Goal: Task Accomplishment & Management: Use online tool/utility

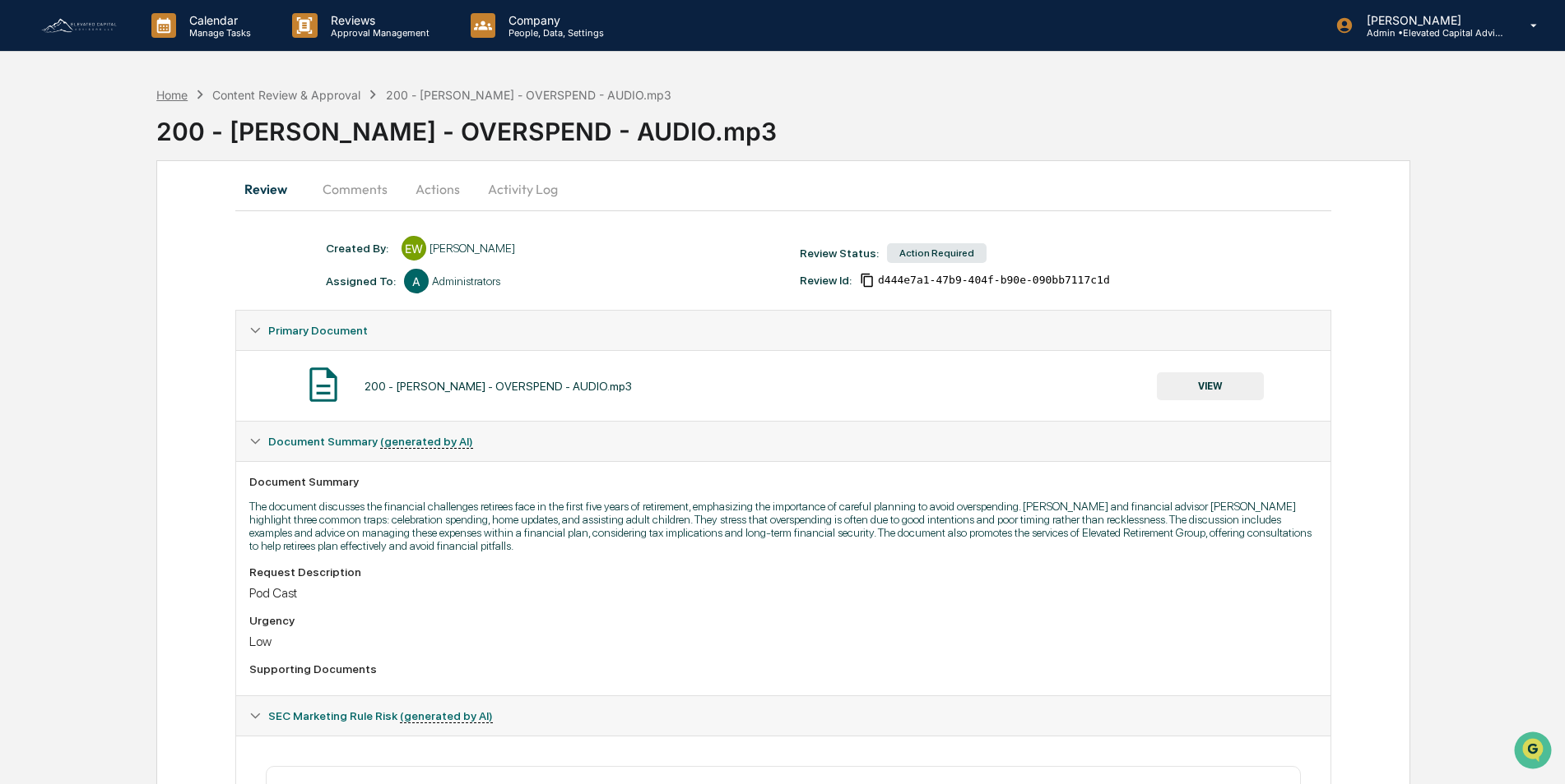
click at [178, 96] on div "Home" at bounding box center [172, 95] width 31 height 14
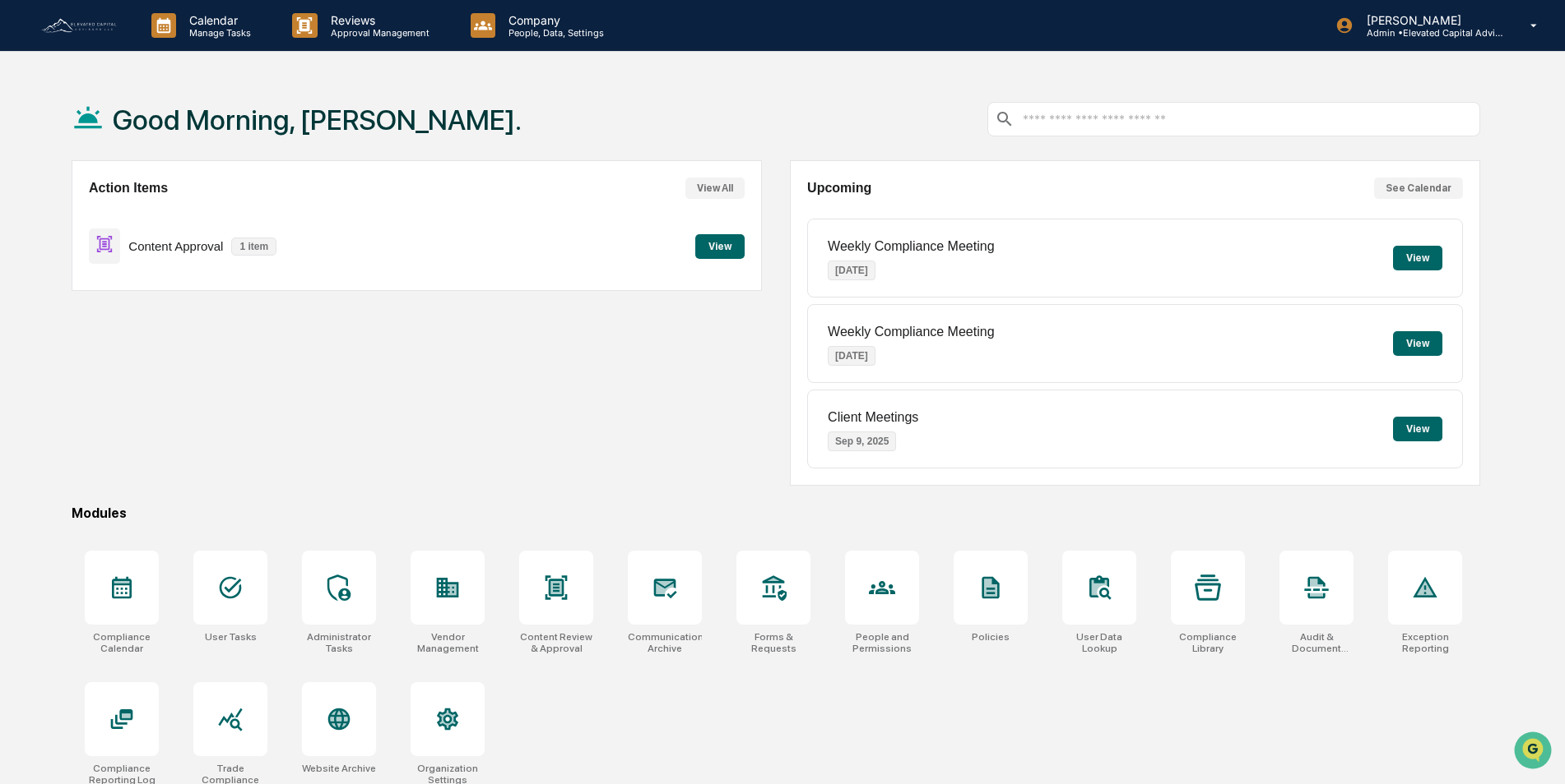
click at [717, 246] on button "View" at bounding box center [720, 247] width 49 height 25
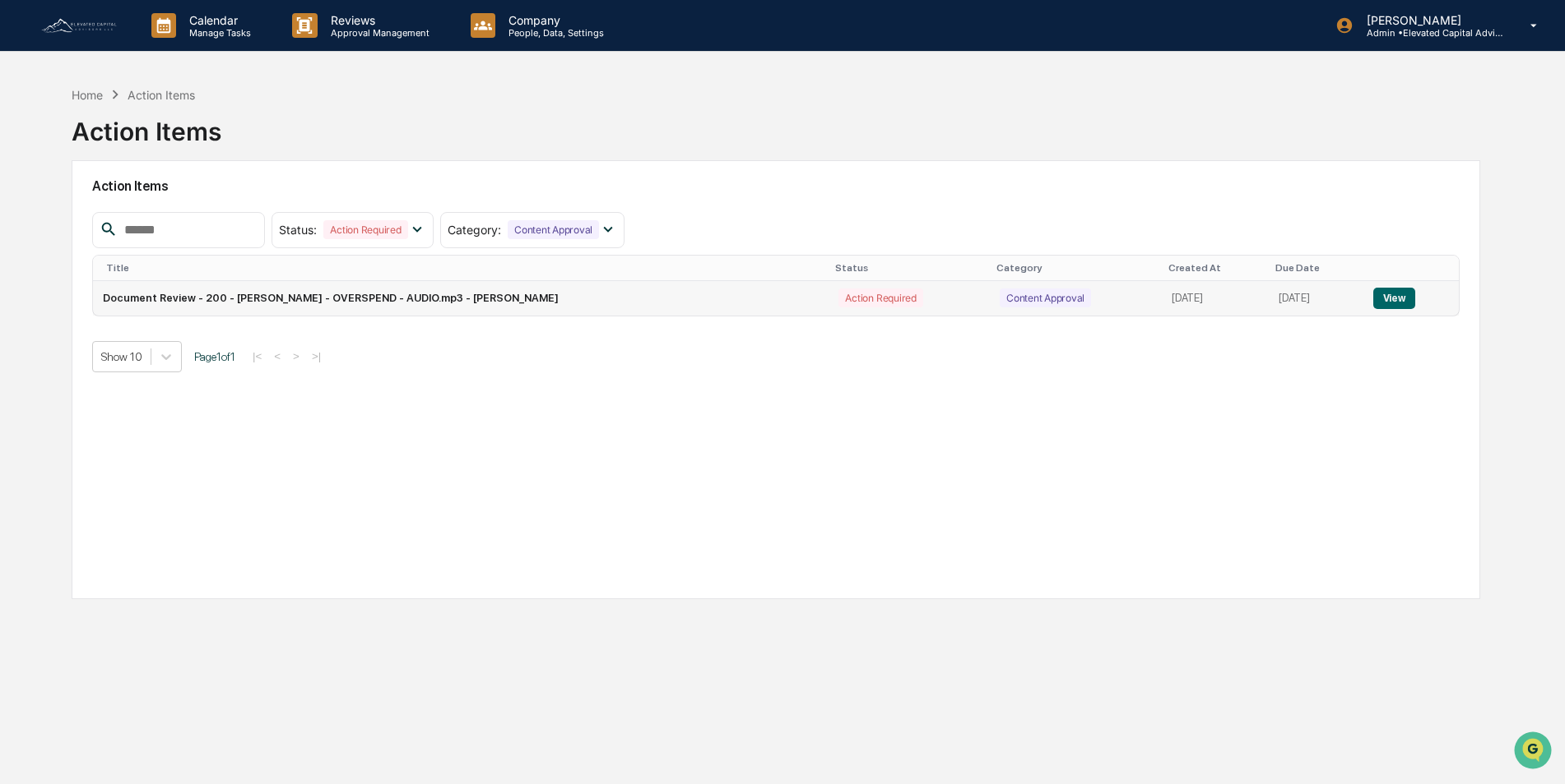
click at [1391, 300] on button "View" at bounding box center [1393, 298] width 42 height 21
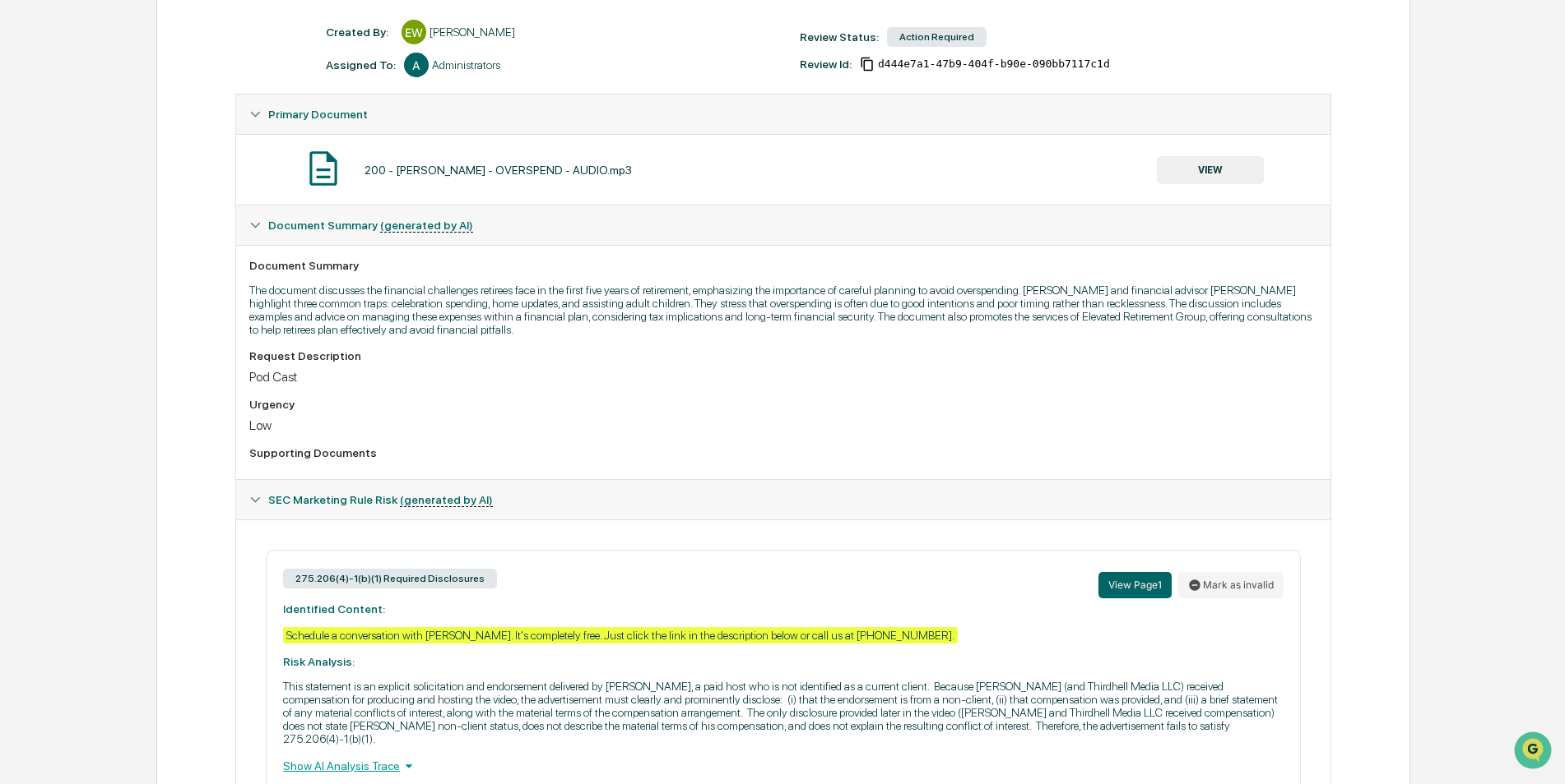
scroll to position [324, 0]
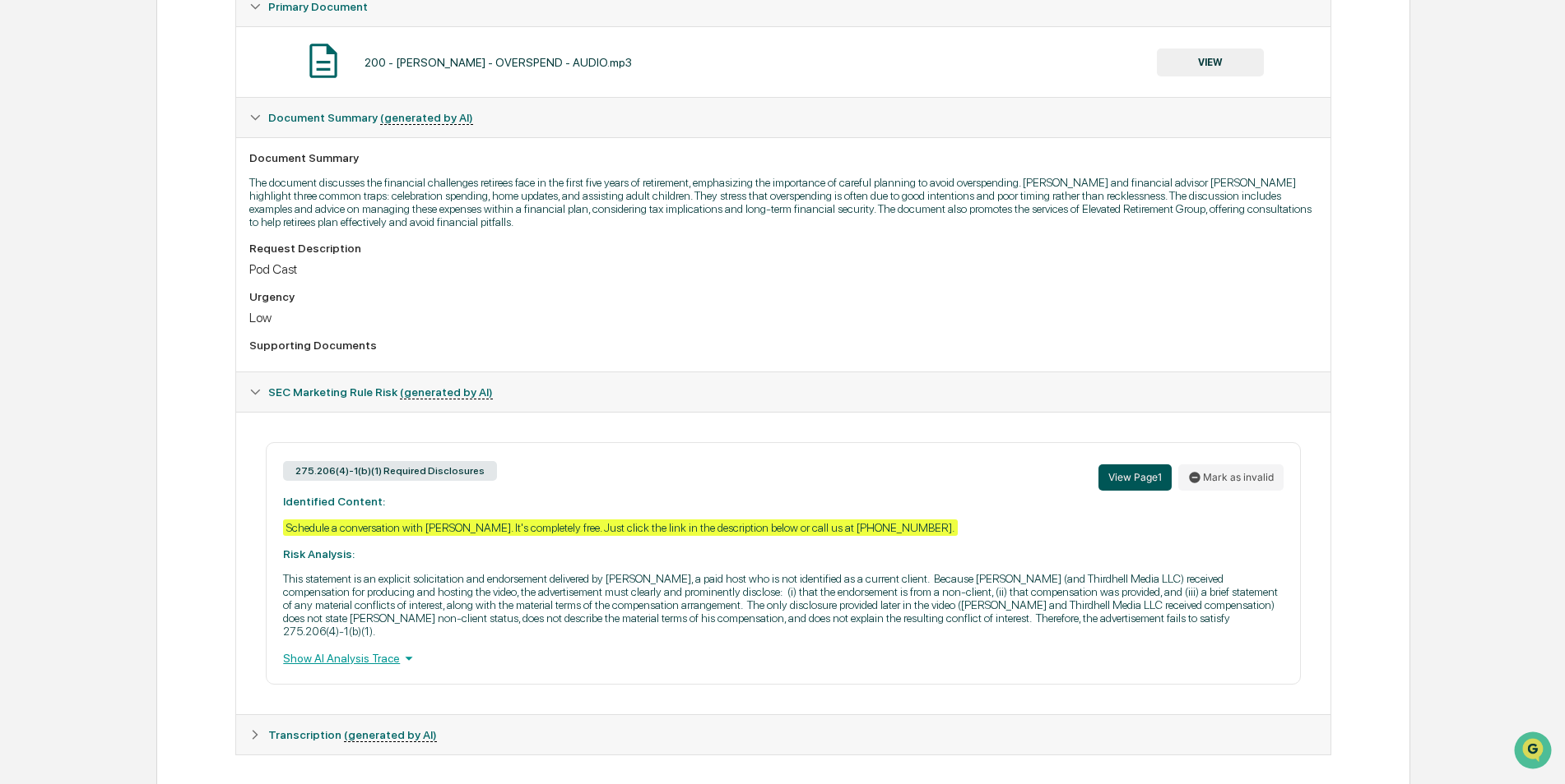
click at [1129, 477] on button "View Page 1" at bounding box center [1135, 477] width 73 height 26
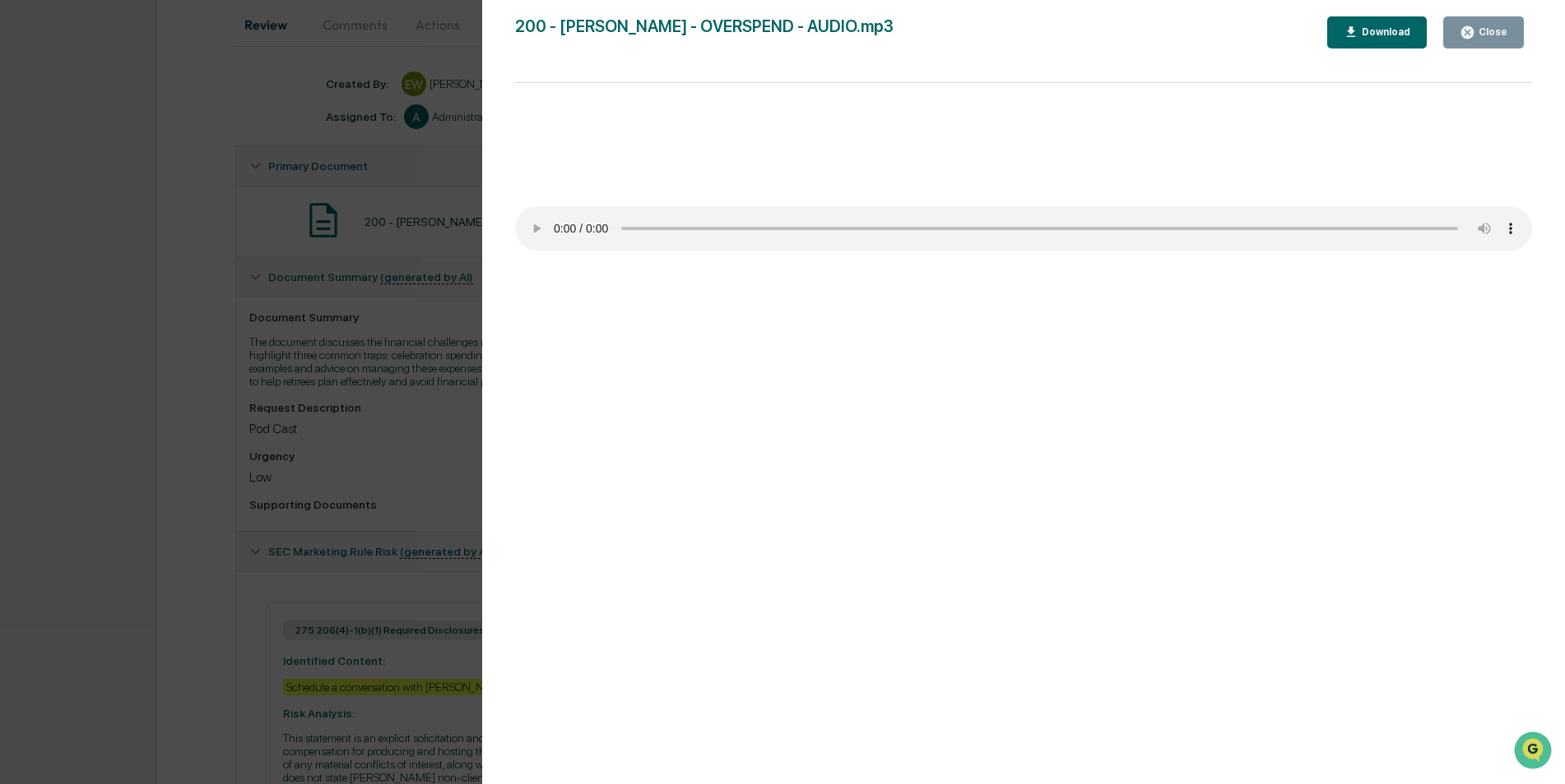
scroll to position [159, 0]
click at [1478, 39] on div "Close" at bounding box center [1483, 33] width 47 height 15
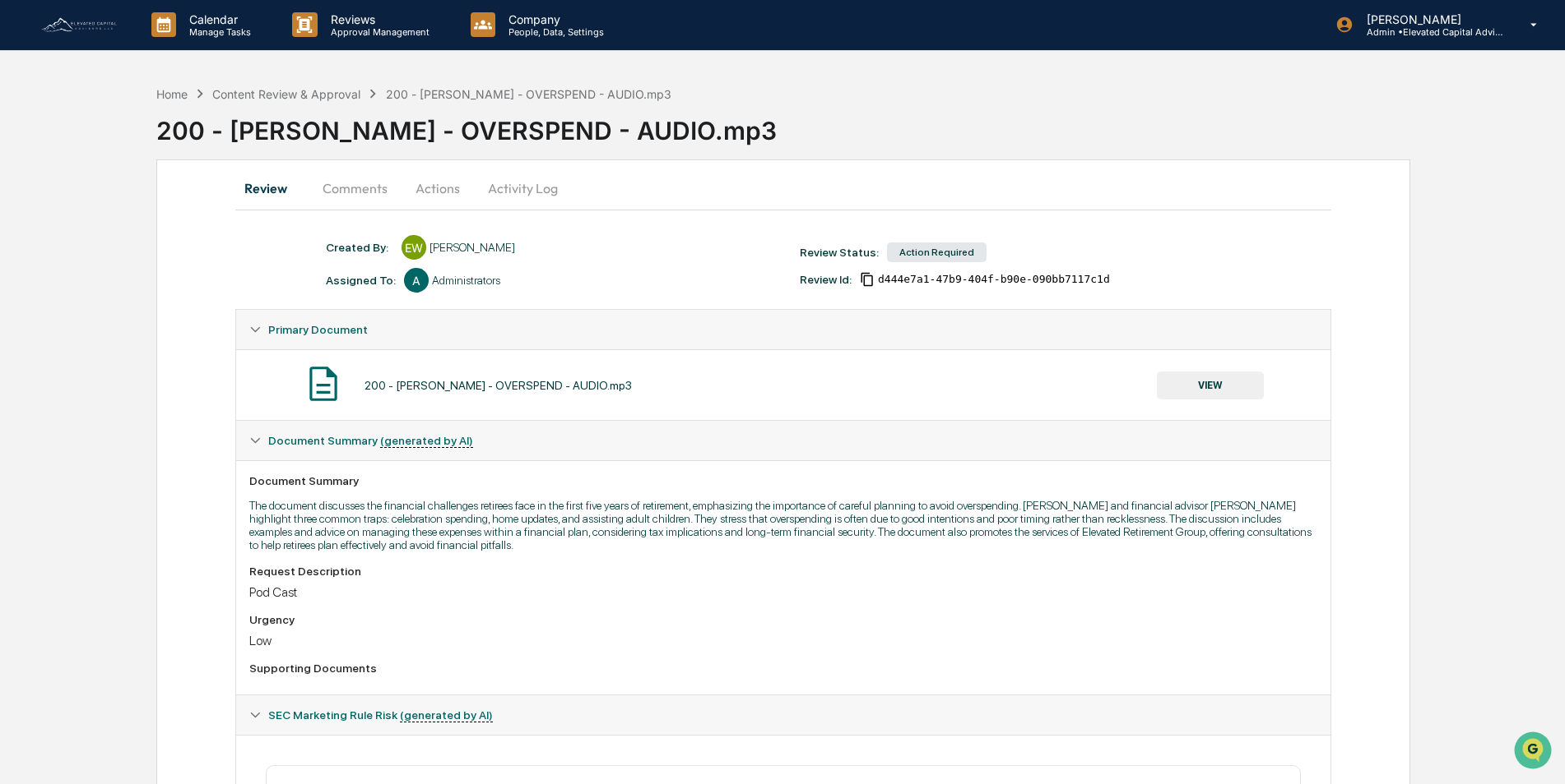
scroll to position [0, 0]
click at [352, 191] on button "Comments" at bounding box center [355, 188] width 92 height 40
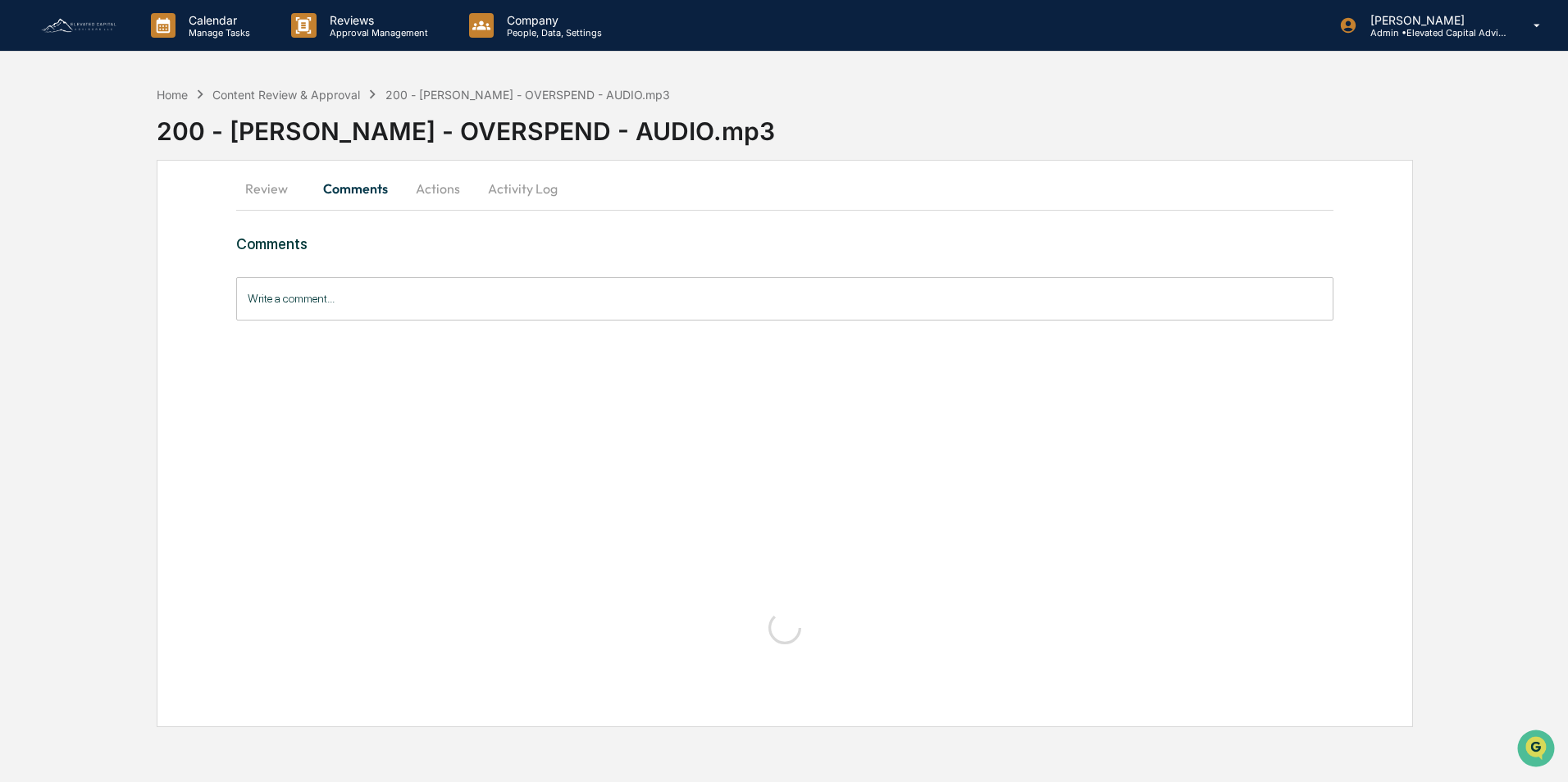
click at [351, 191] on button "Comments" at bounding box center [355, 188] width 91 height 39
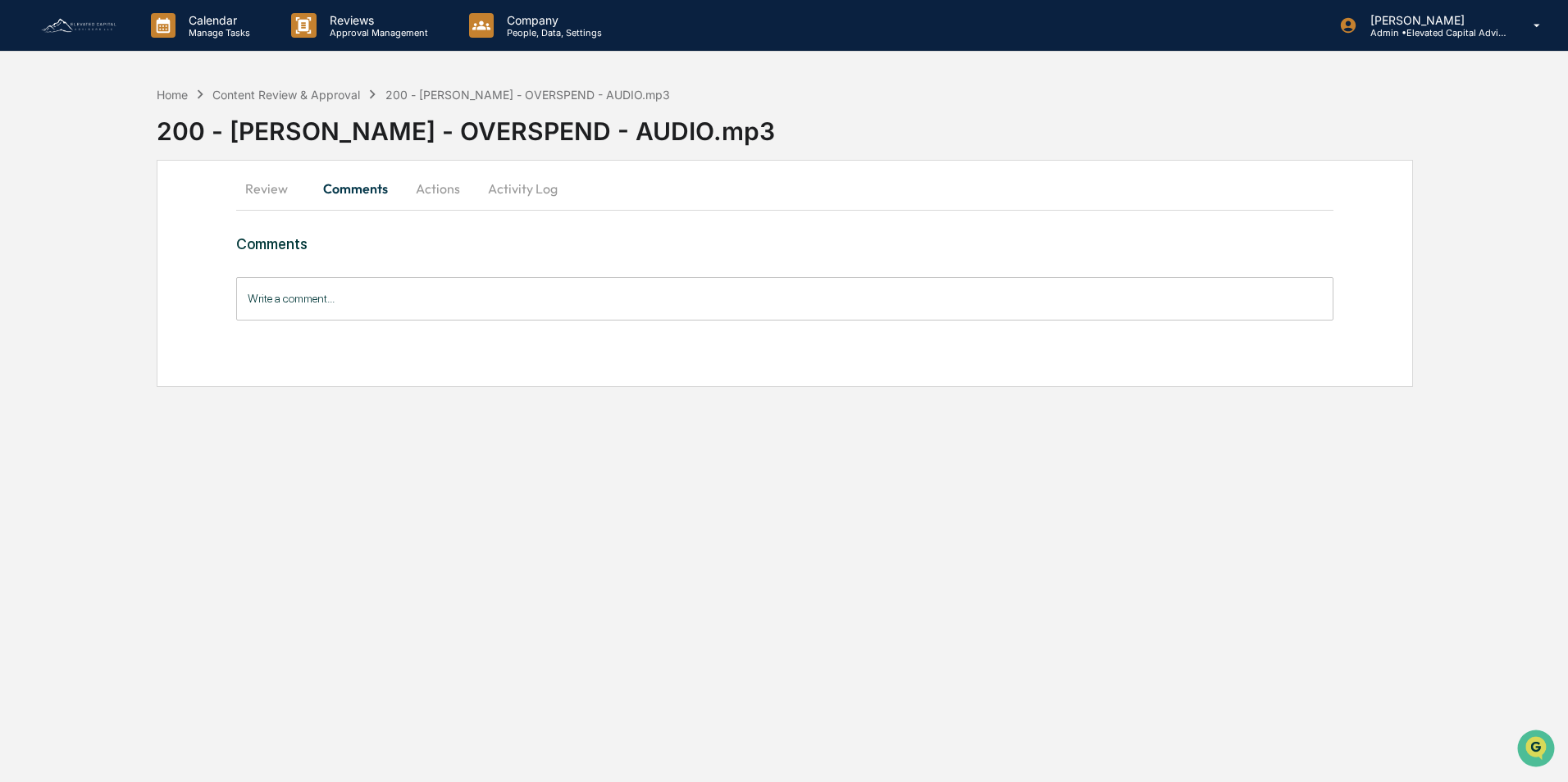
click at [442, 191] on button "Actions" at bounding box center [437, 188] width 74 height 39
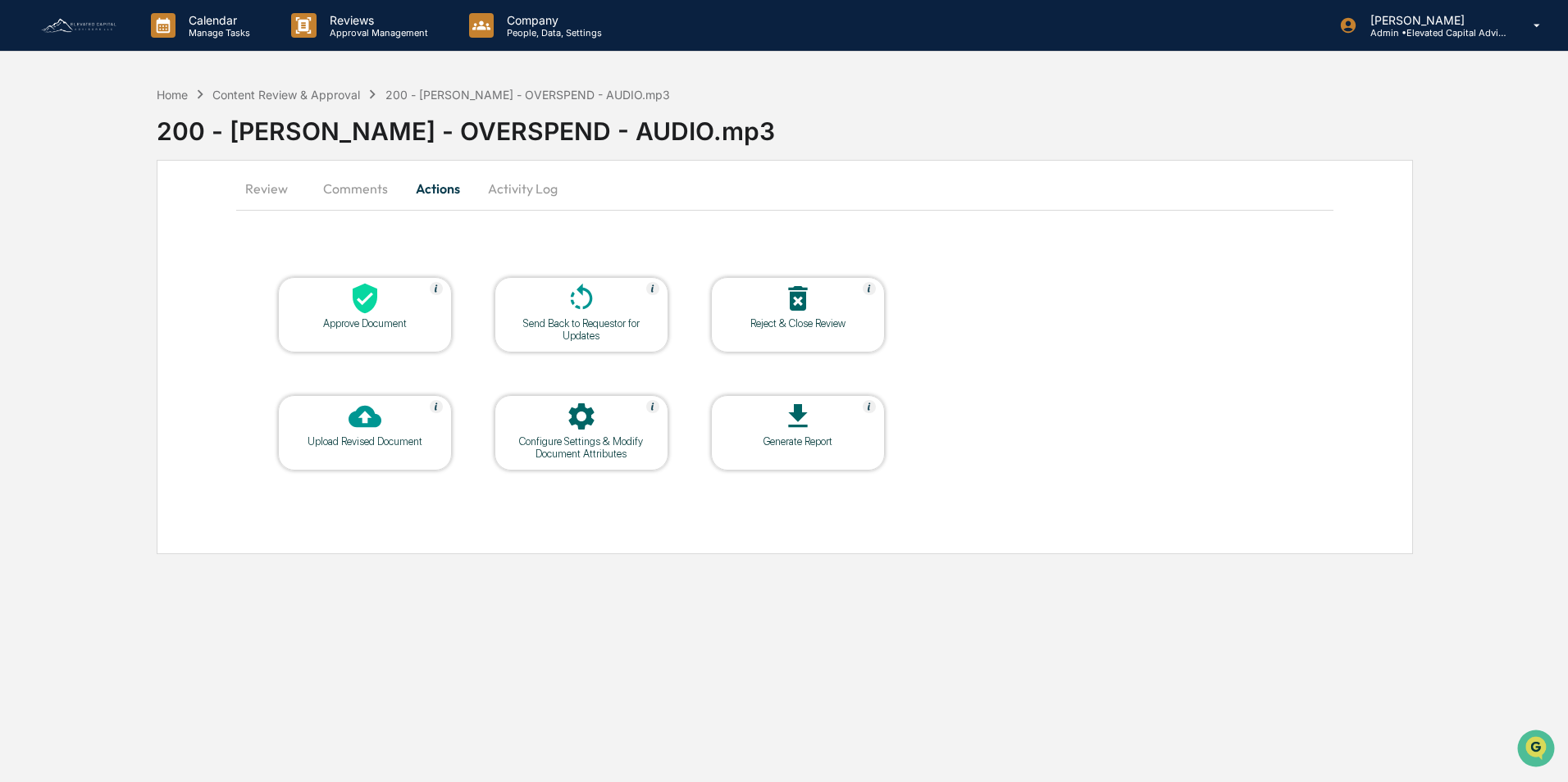
click at [358, 306] on icon at bounding box center [365, 300] width 25 height 31
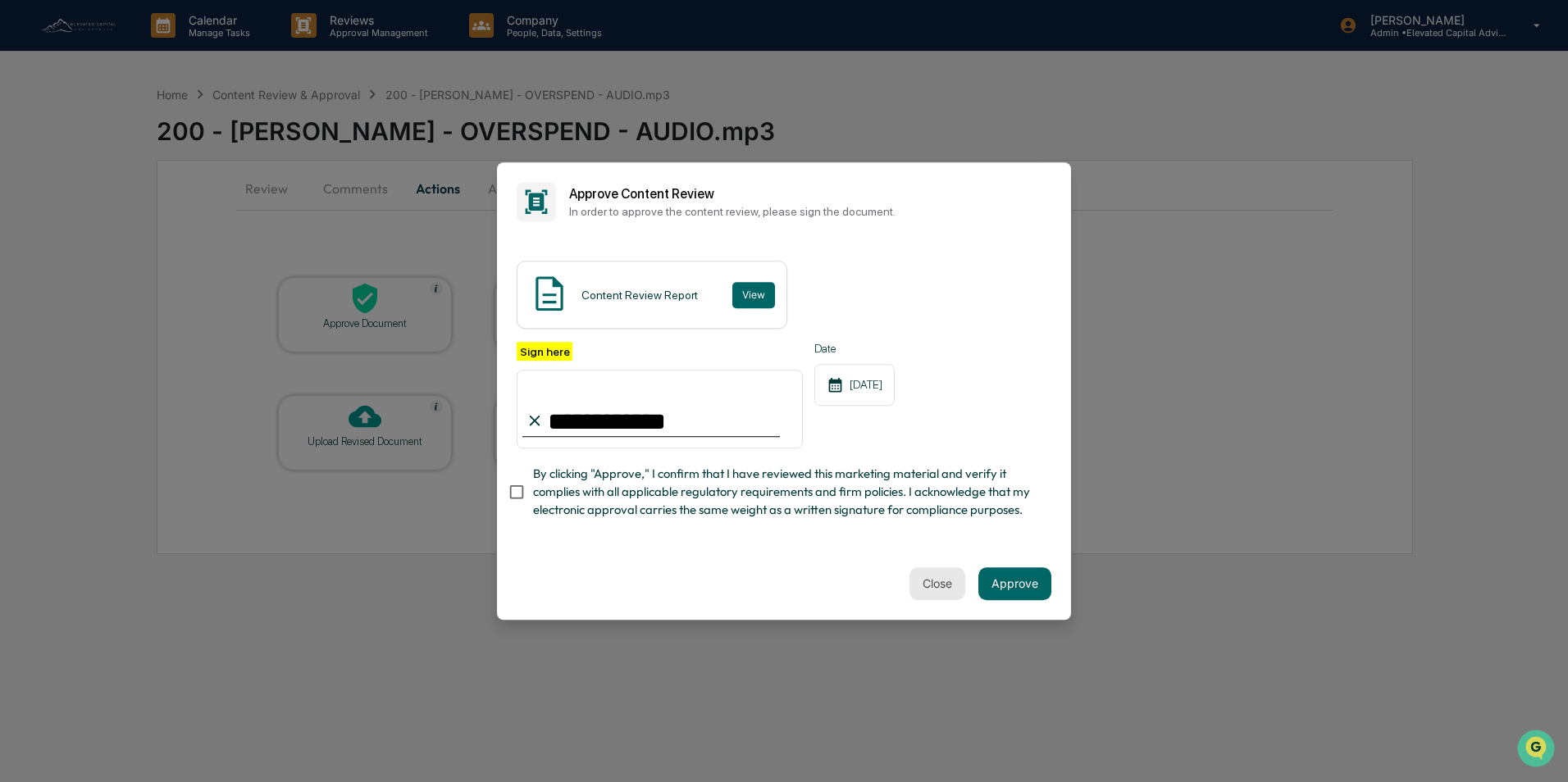
type input "**********"
click at [934, 589] on button "Close" at bounding box center [937, 584] width 56 height 33
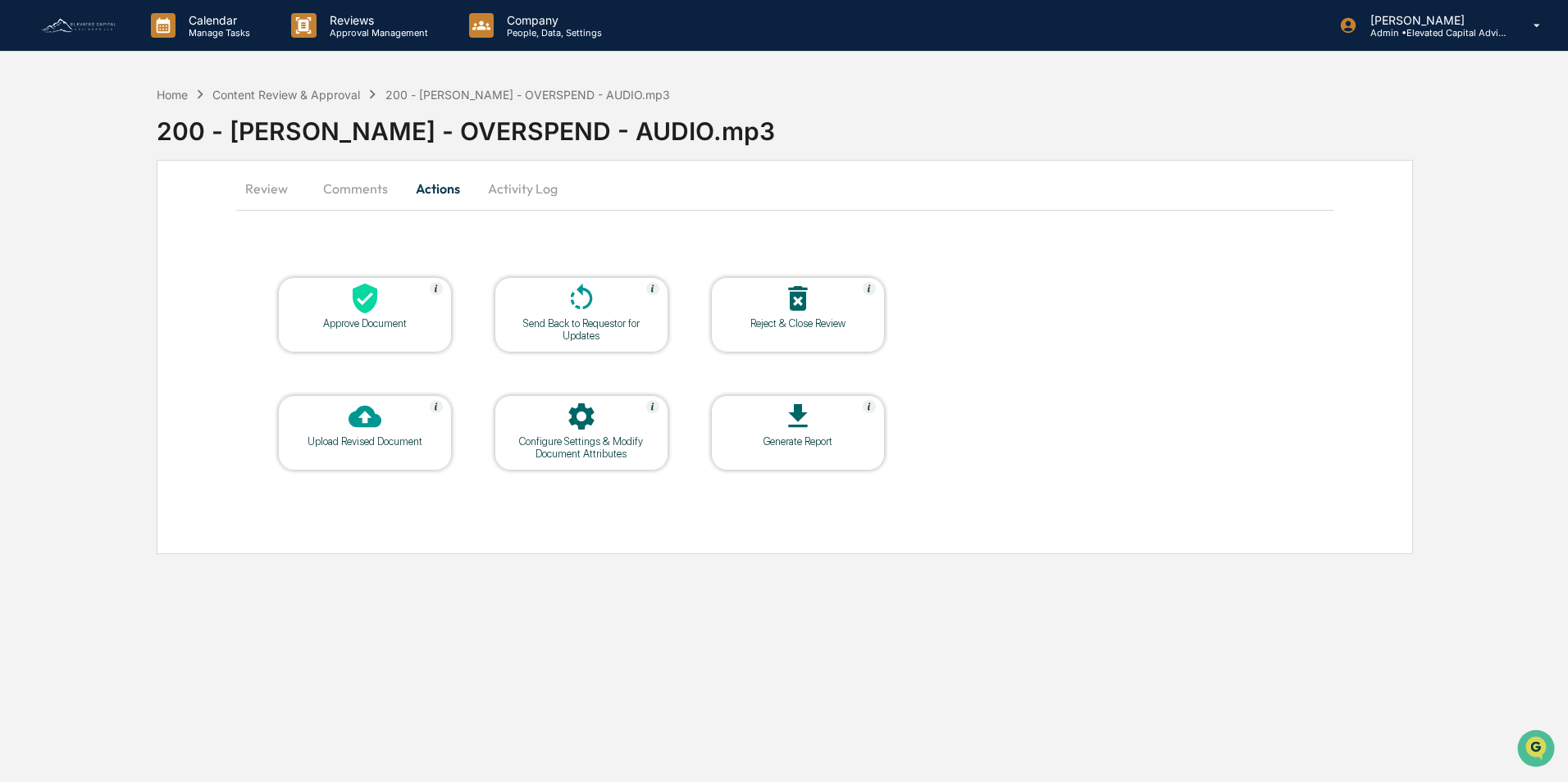
click at [579, 443] on div "Configure Settings & Modify Document Attributes" at bounding box center [581, 448] width 147 height 25
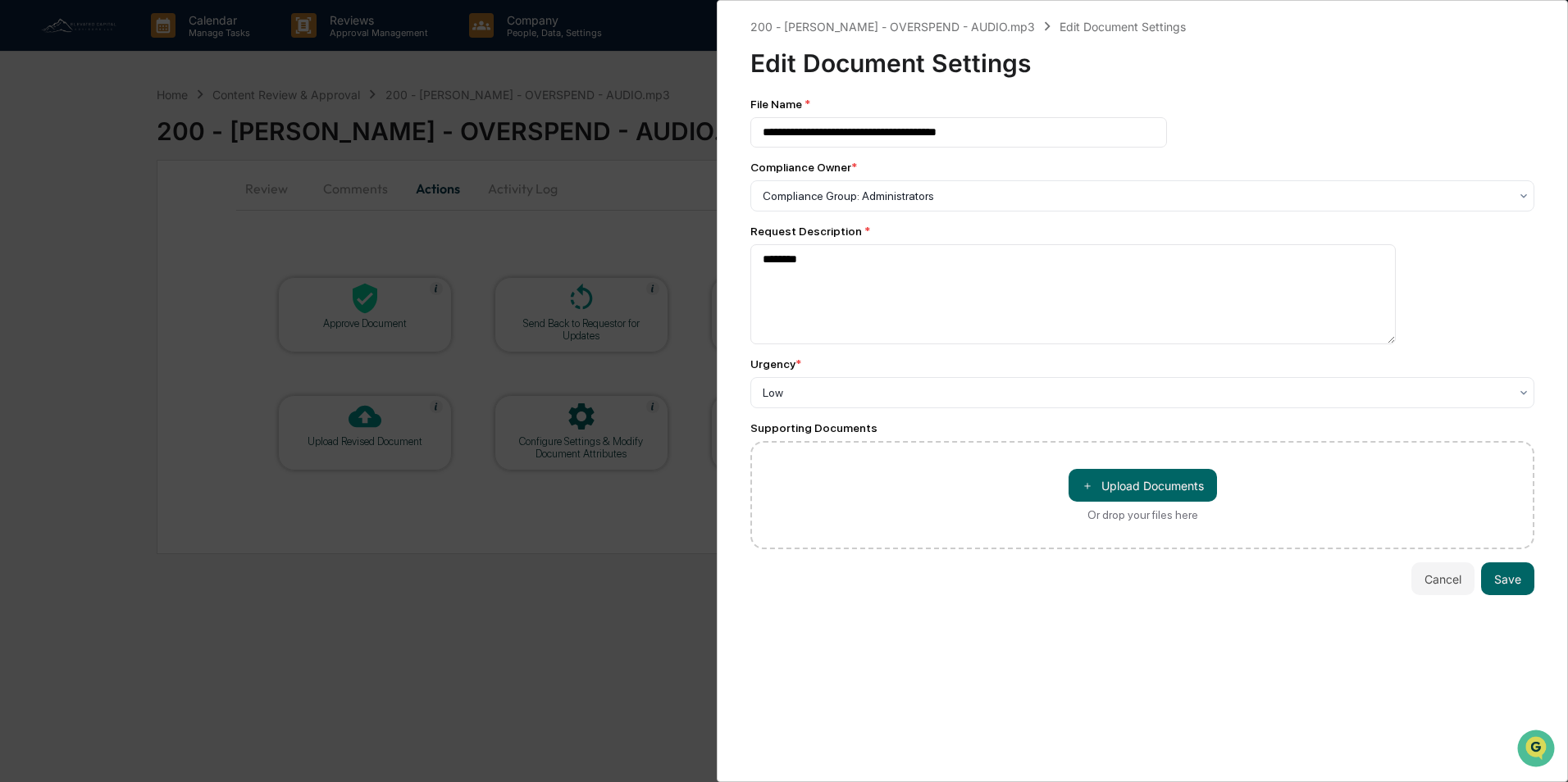
click at [613, 229] on div "**********" at bounding box center [784, 391] width 1568 height 782
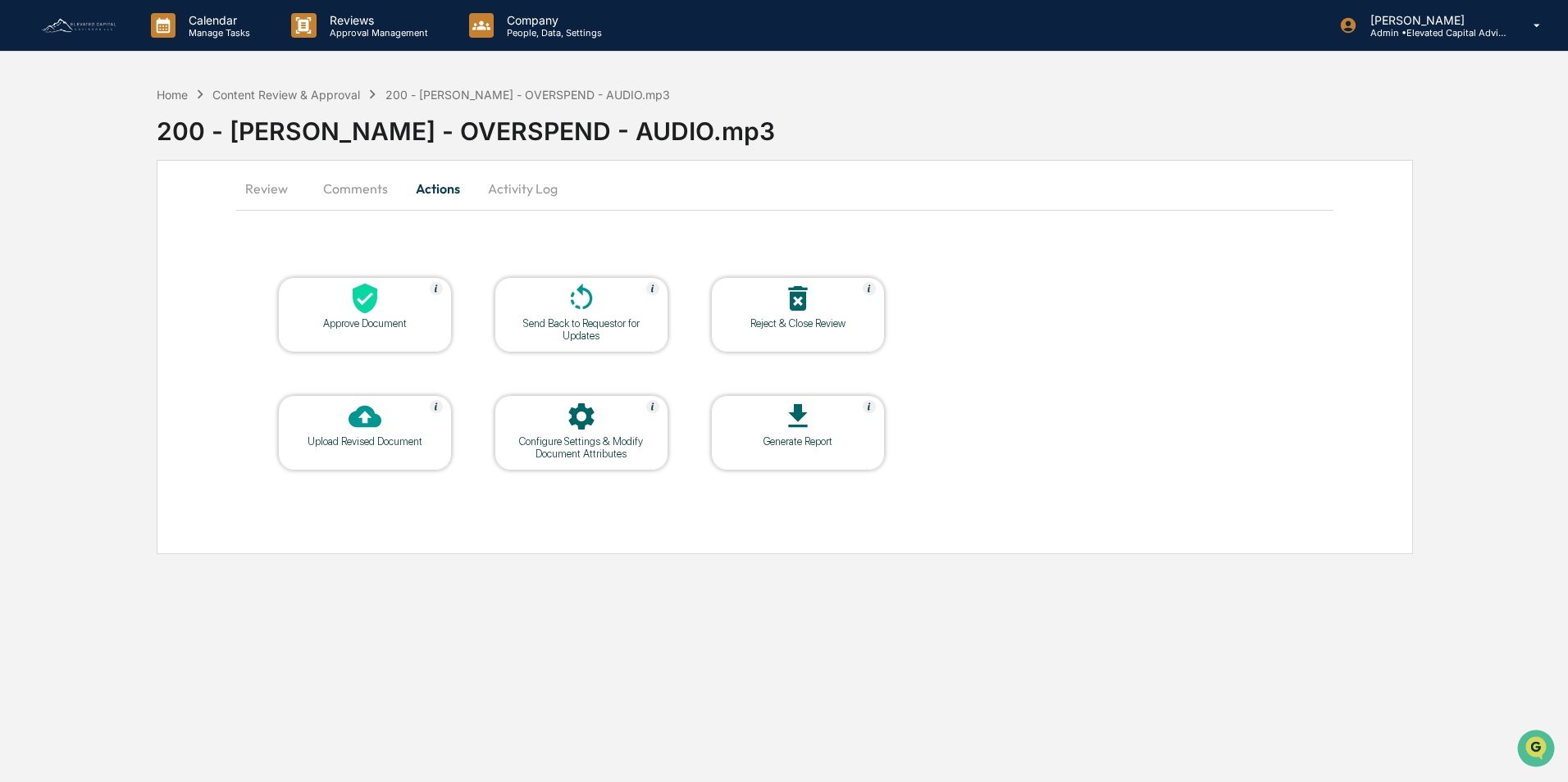
click at [256, 187] on button "Review" at bounding box center [273, 188] width 74 height 39
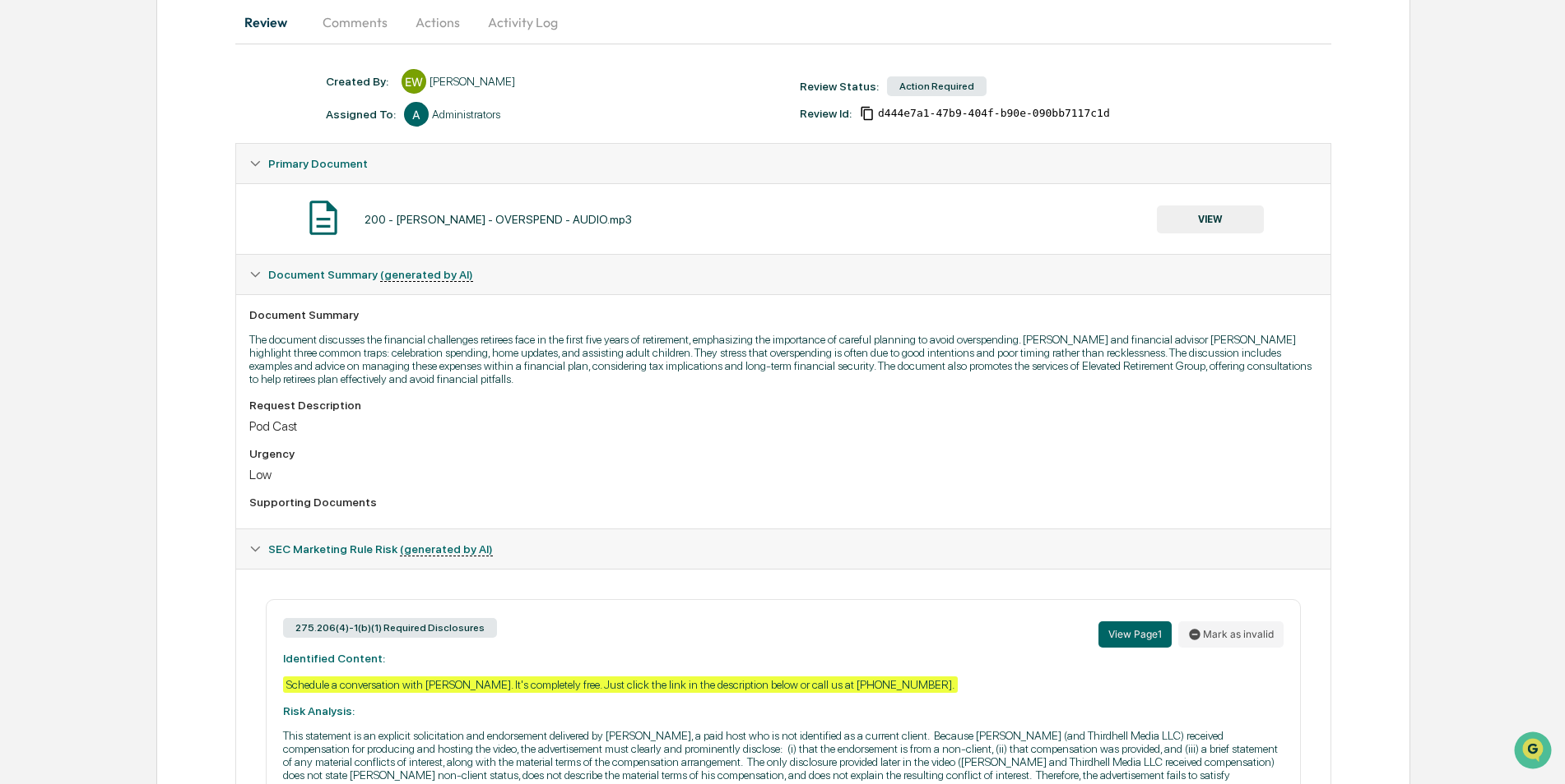
scroll to position [324, 0]
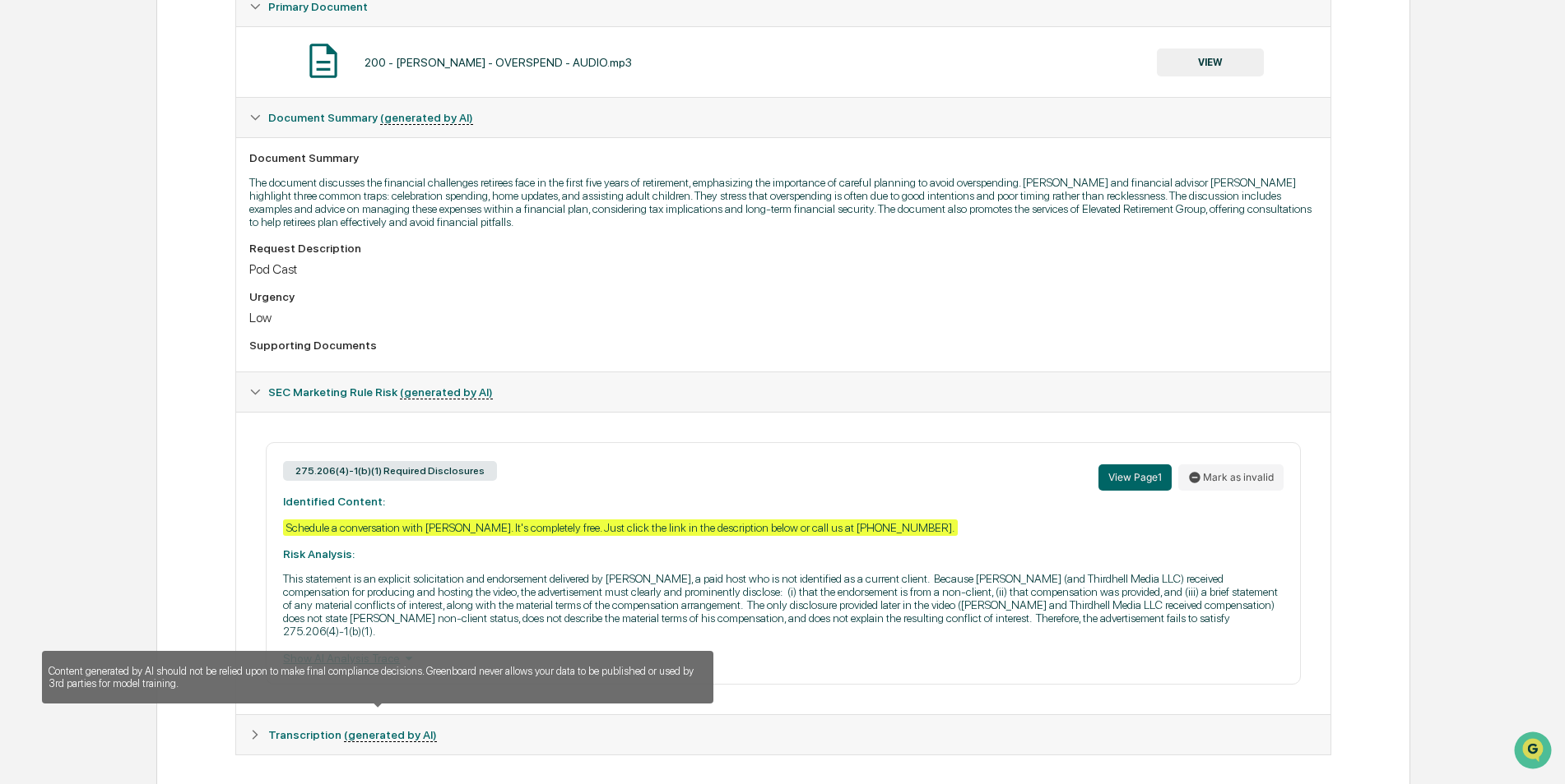
drag, startPoint x: 347, startPoint y: 723, endPoint x: 387, endPoint y: 707, distance: 43.1
click at [347, 729] on u "(generated by AI)" at bounding box center [390, 736] width 93 height 14
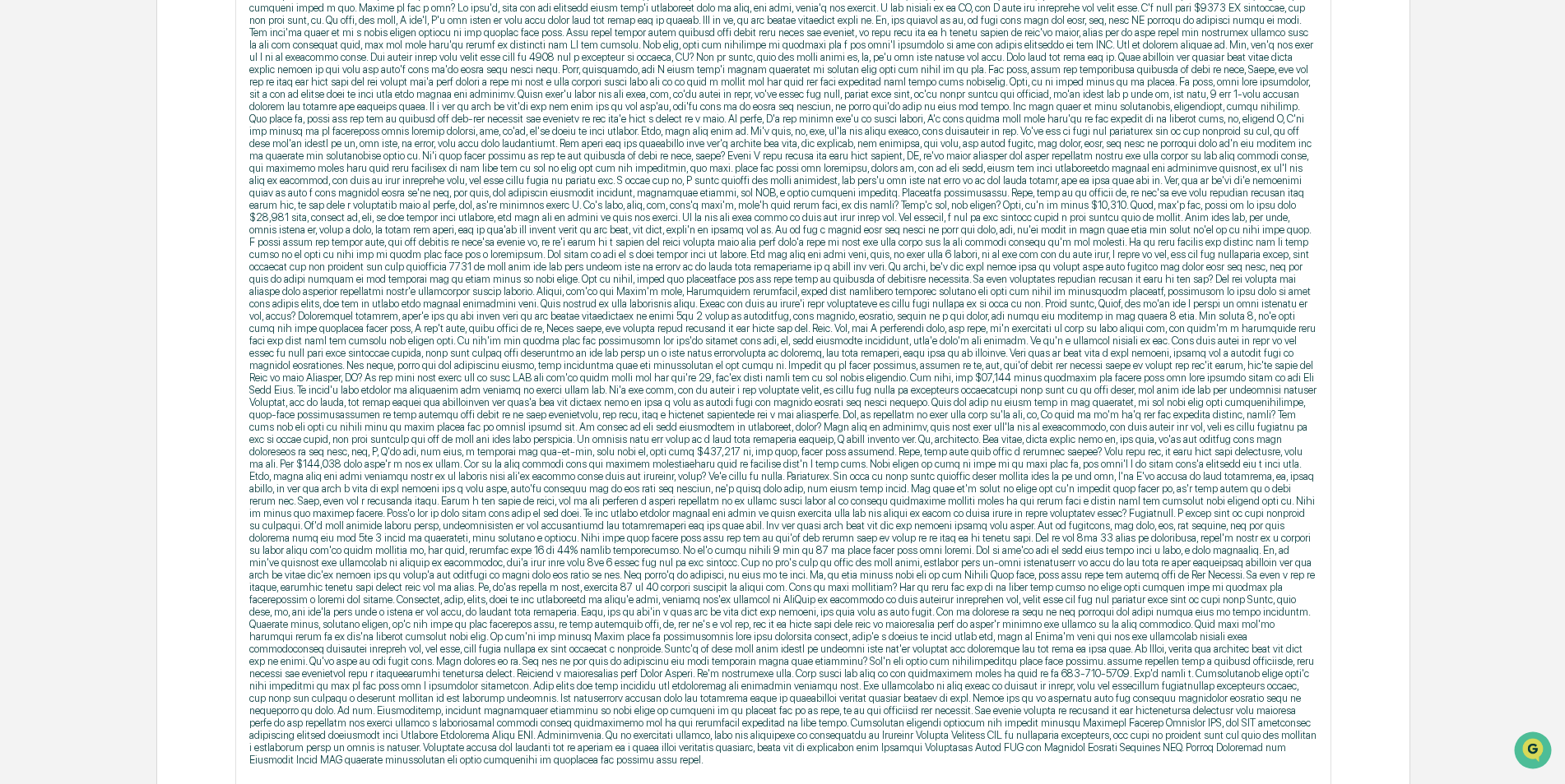
scroll to position [1322, 0]
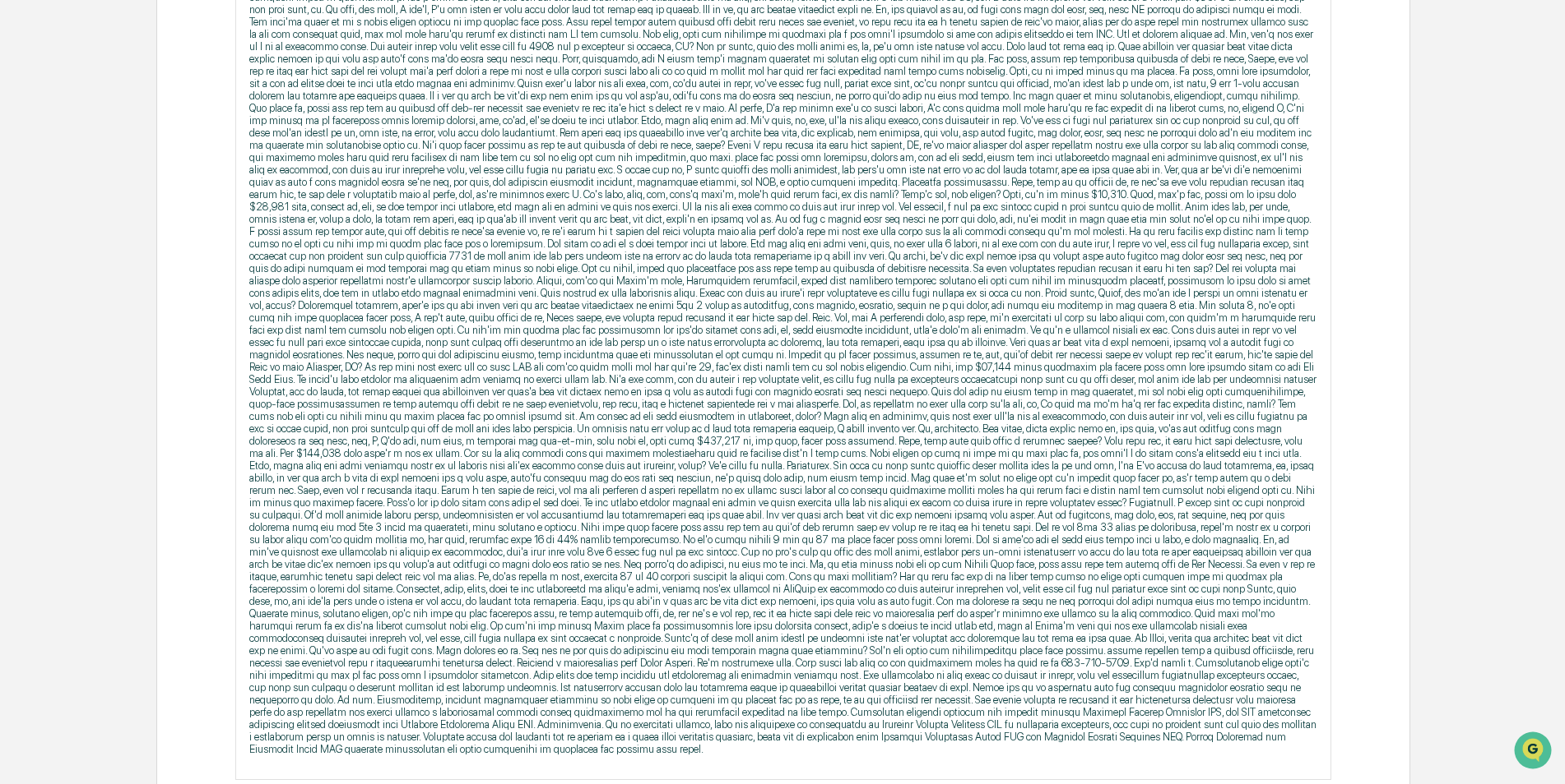
click at [1079, 710] on p at bounding box center [782, 267] width 1067 height 974
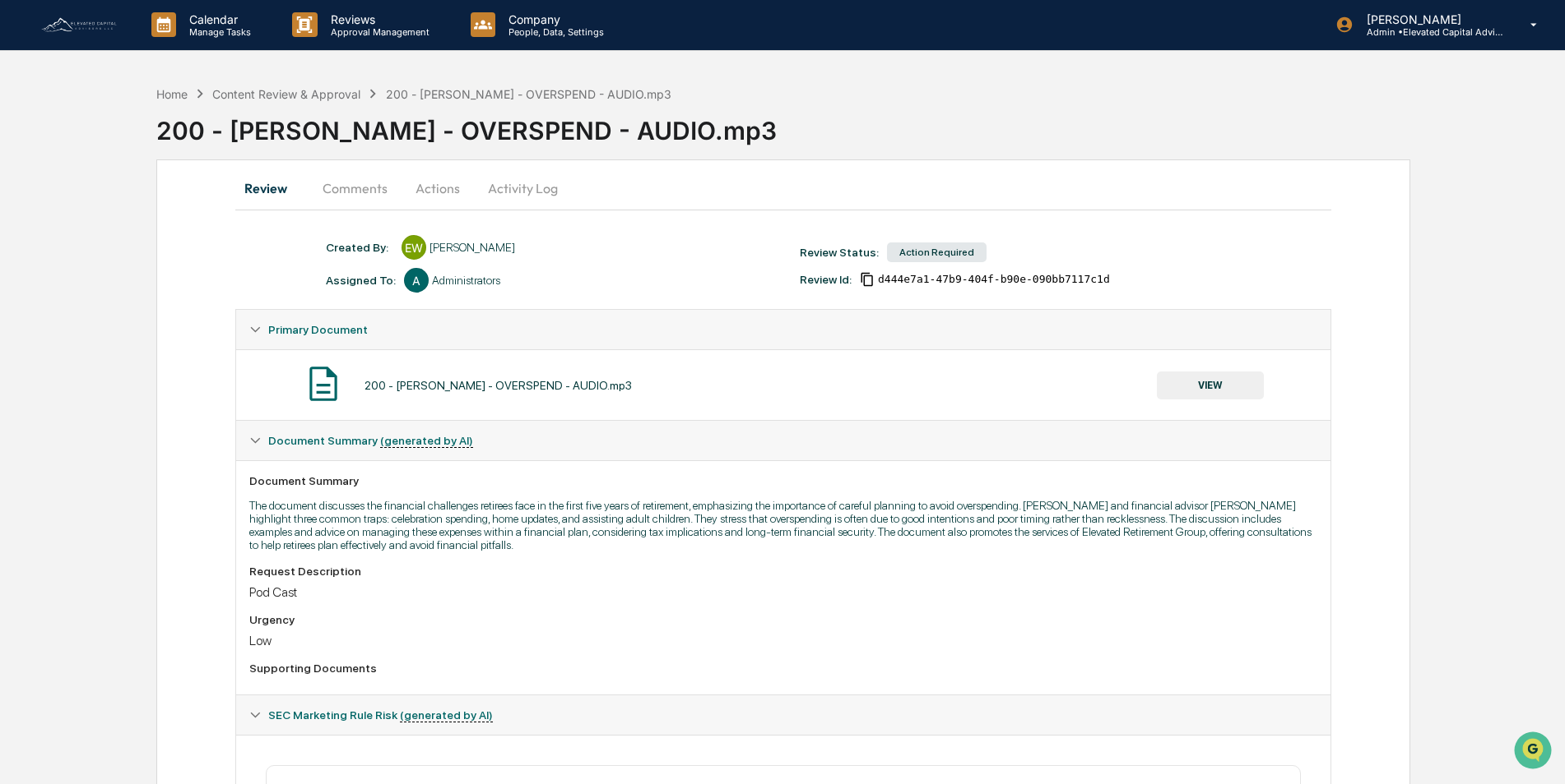
scroll to position [0, 0]
click at [181, 92] on div "Home" at bounding box center [172, 95] width 31 height 14
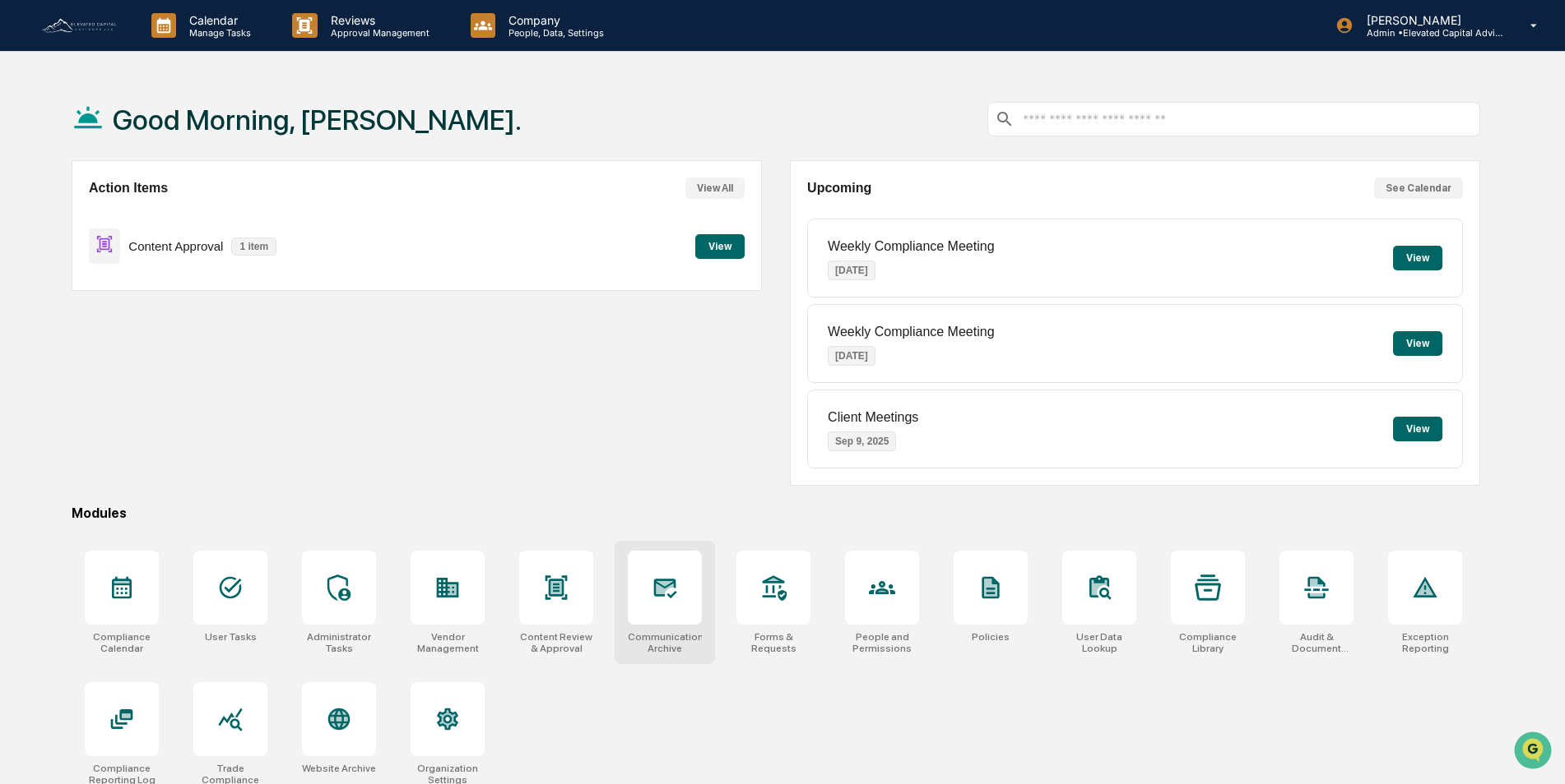
click at [660, 590] on icon at bounding box center [665, 588] width 17 height 14
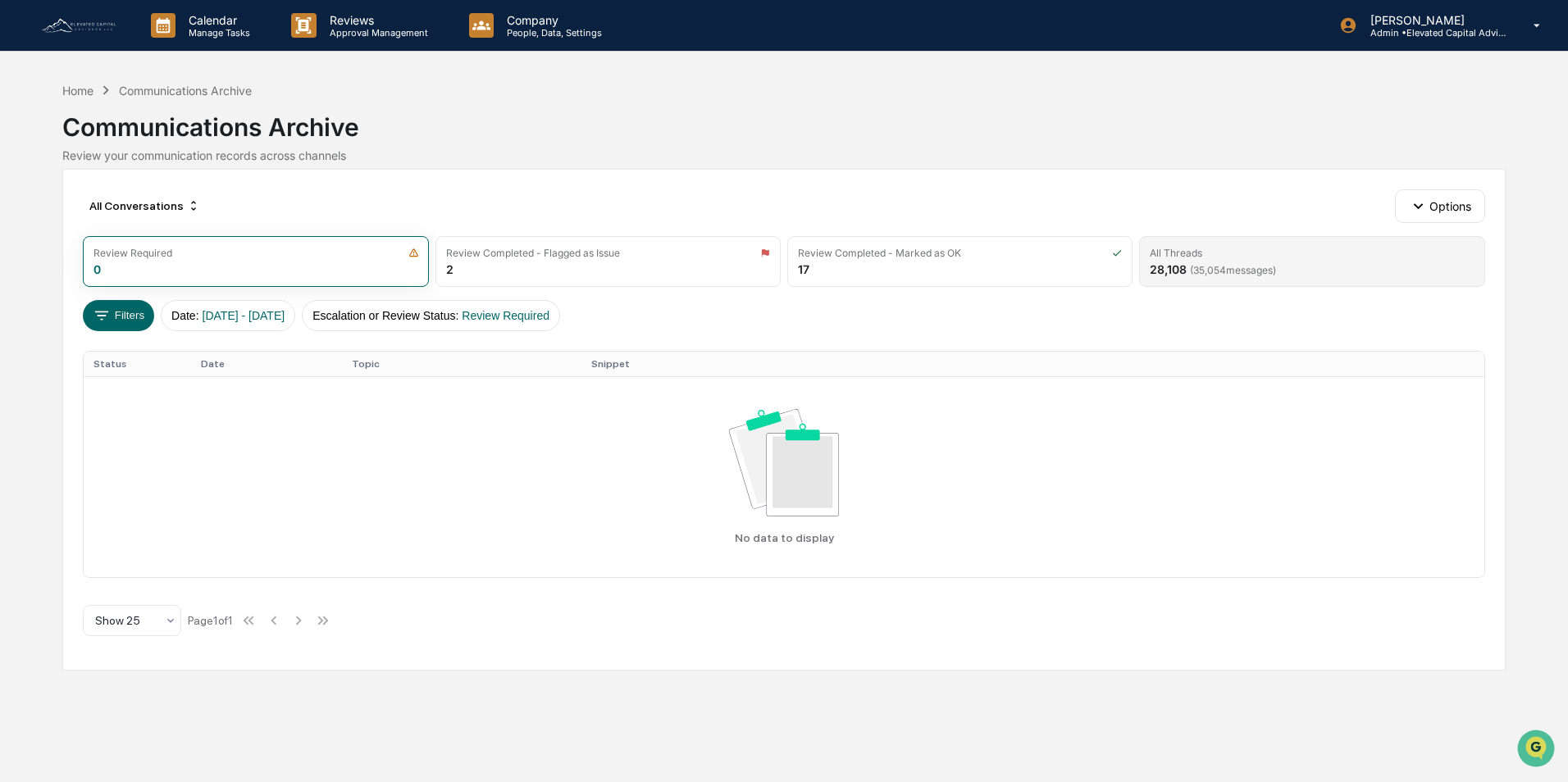
click at [1261, 251] on div "All Threads" at bounding box center [1312, 252] width 324 height 13
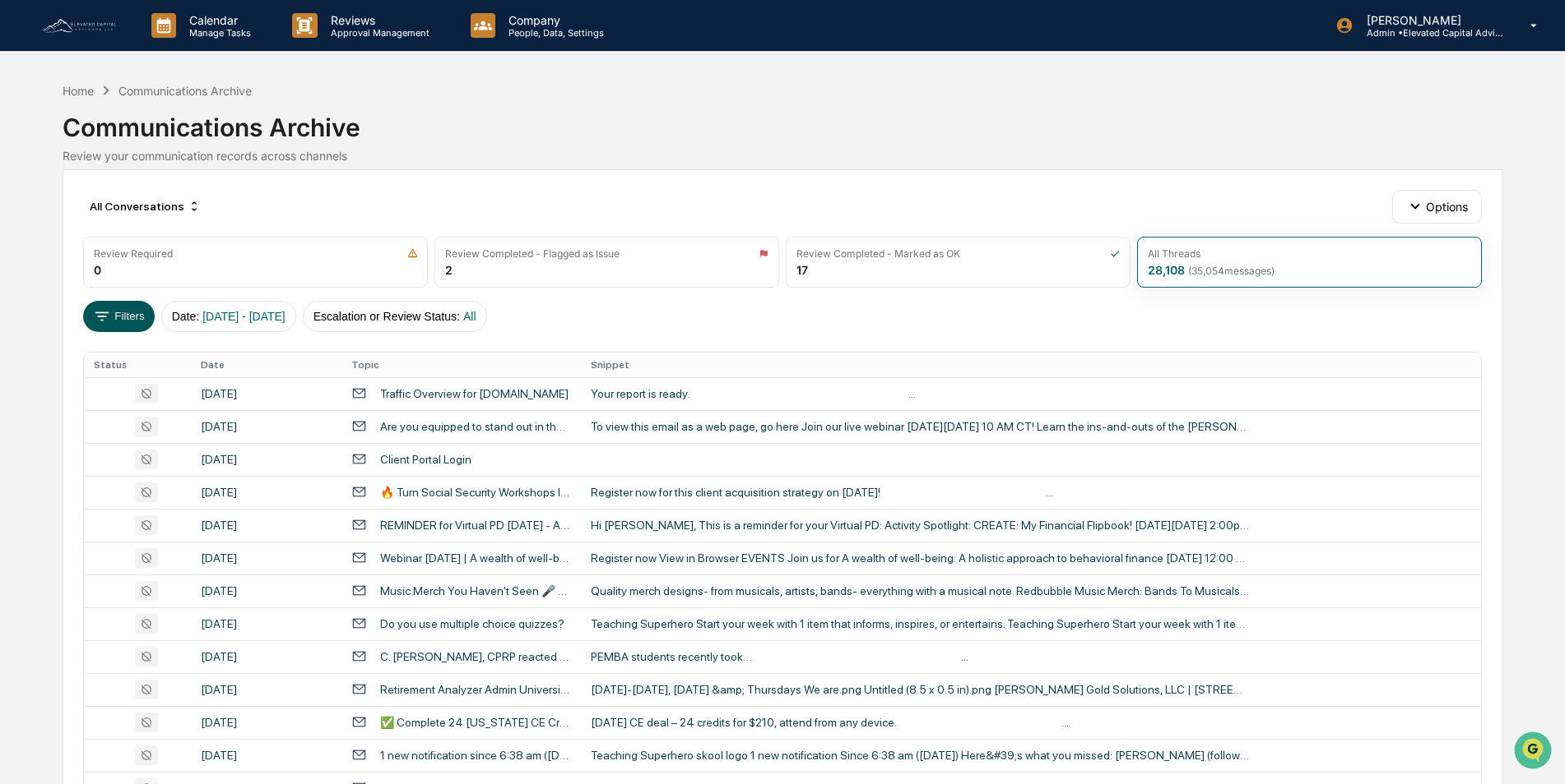
click at [120, 316] on button "Filters" at bounding box center [119, 317] width 71 height 31
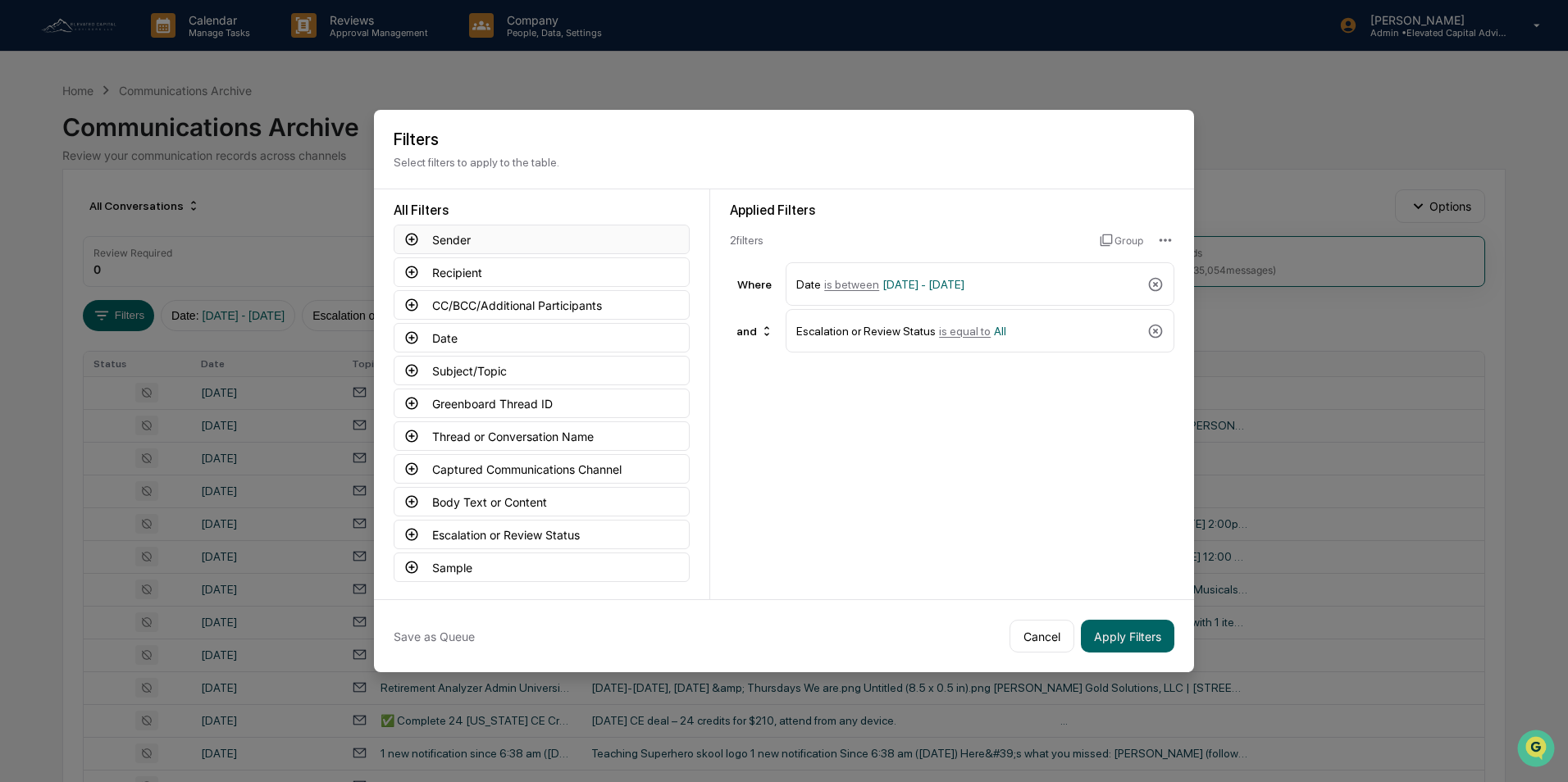
click at [452, 241] on button "Sender" at bounding box center [541, 239] width 296 height 30
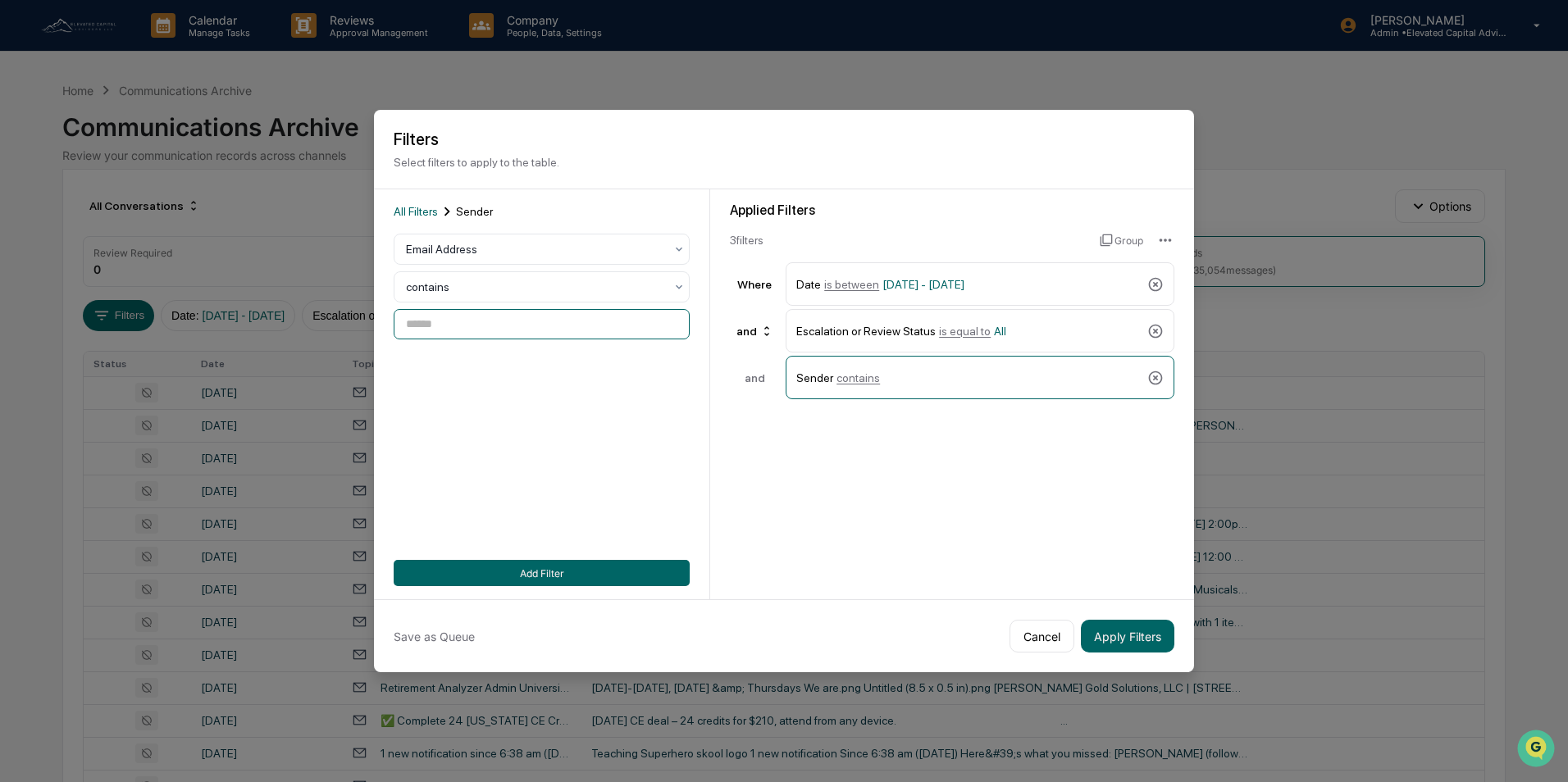
click at [493, 317] on input at bounding box center [541, 325] width 296 height 31
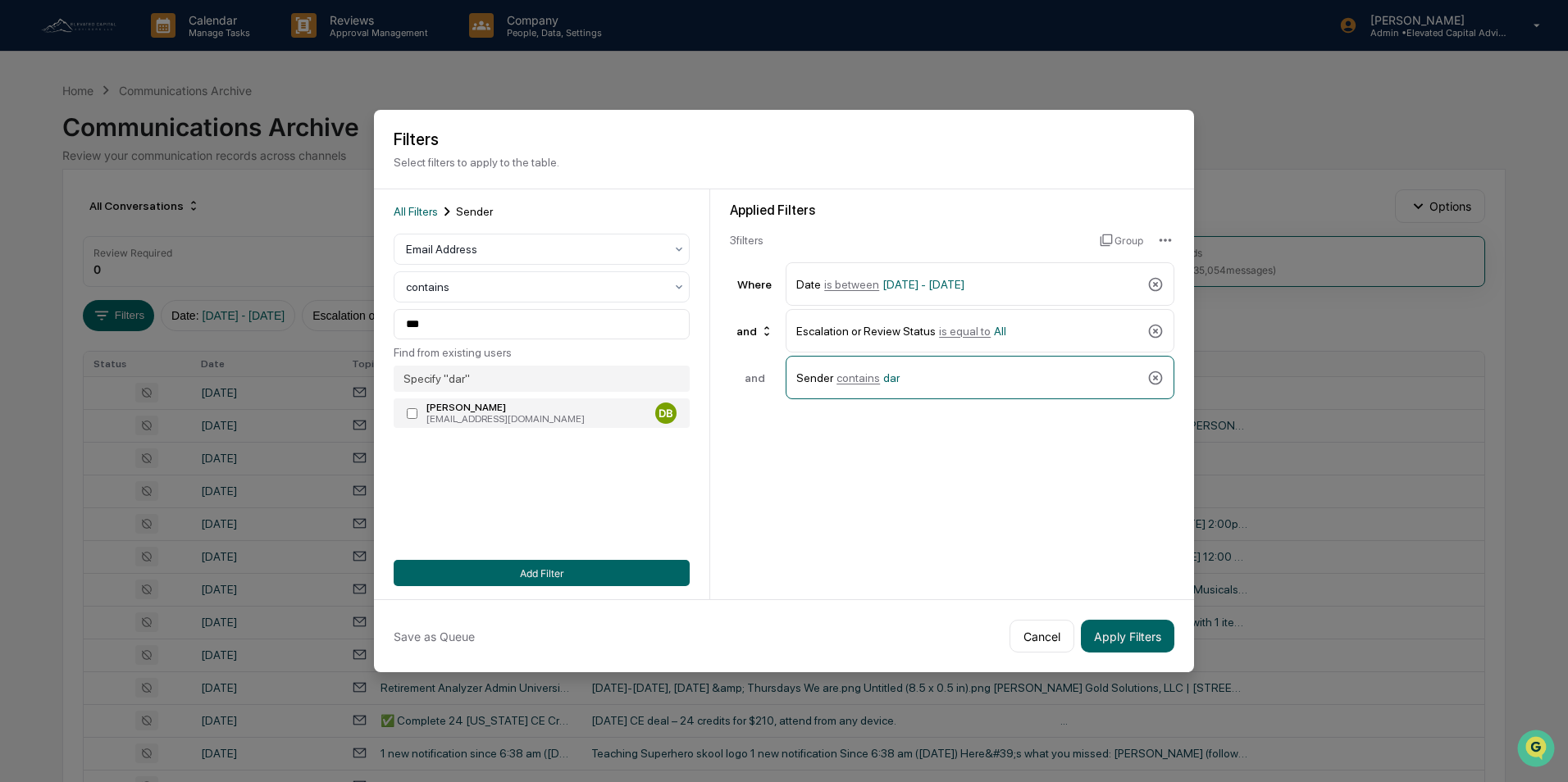
type input "**********"
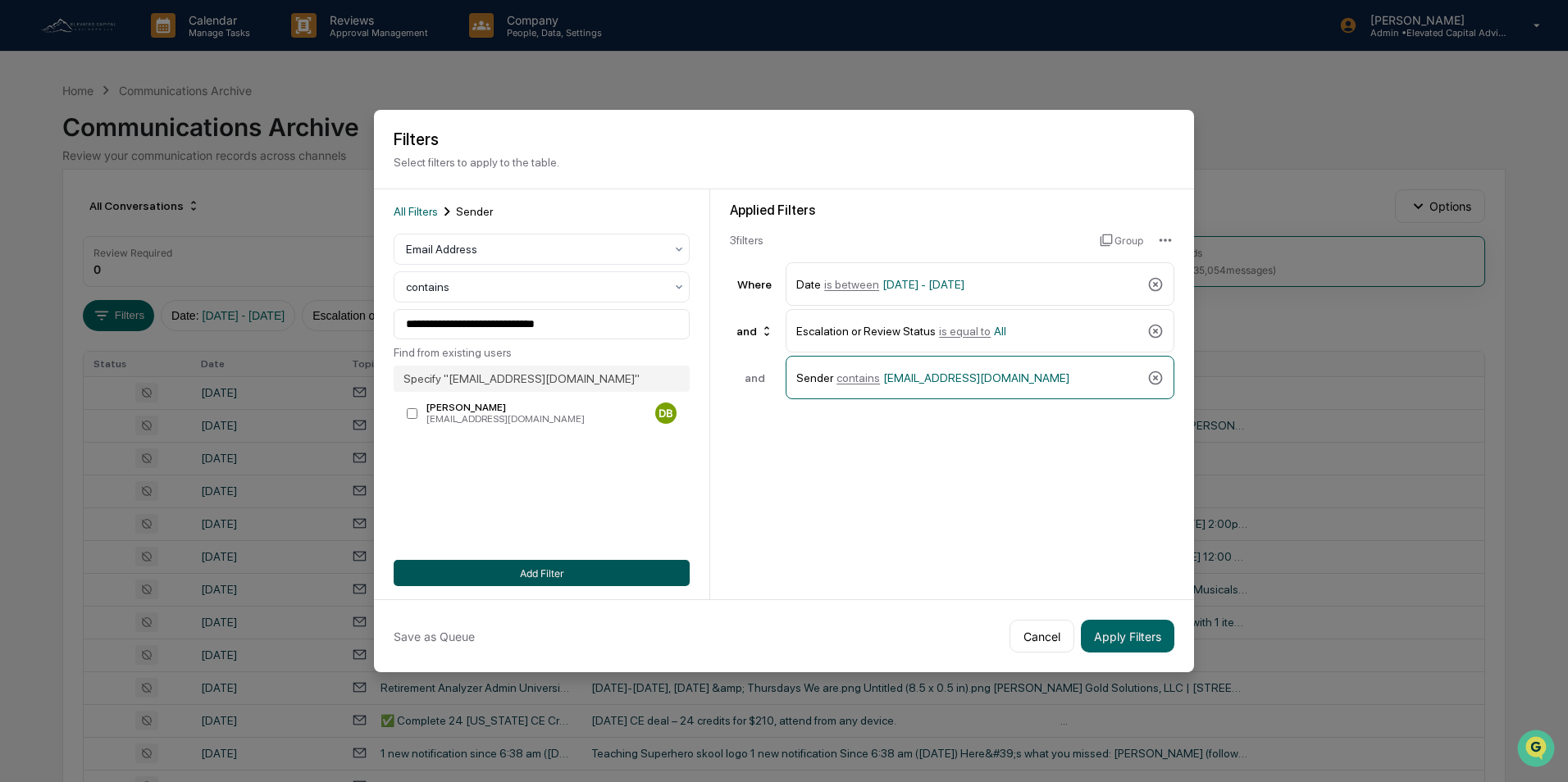
click at [548, 571] on button "Add Filter" at bounding box center [541, 573] width 296 height 26
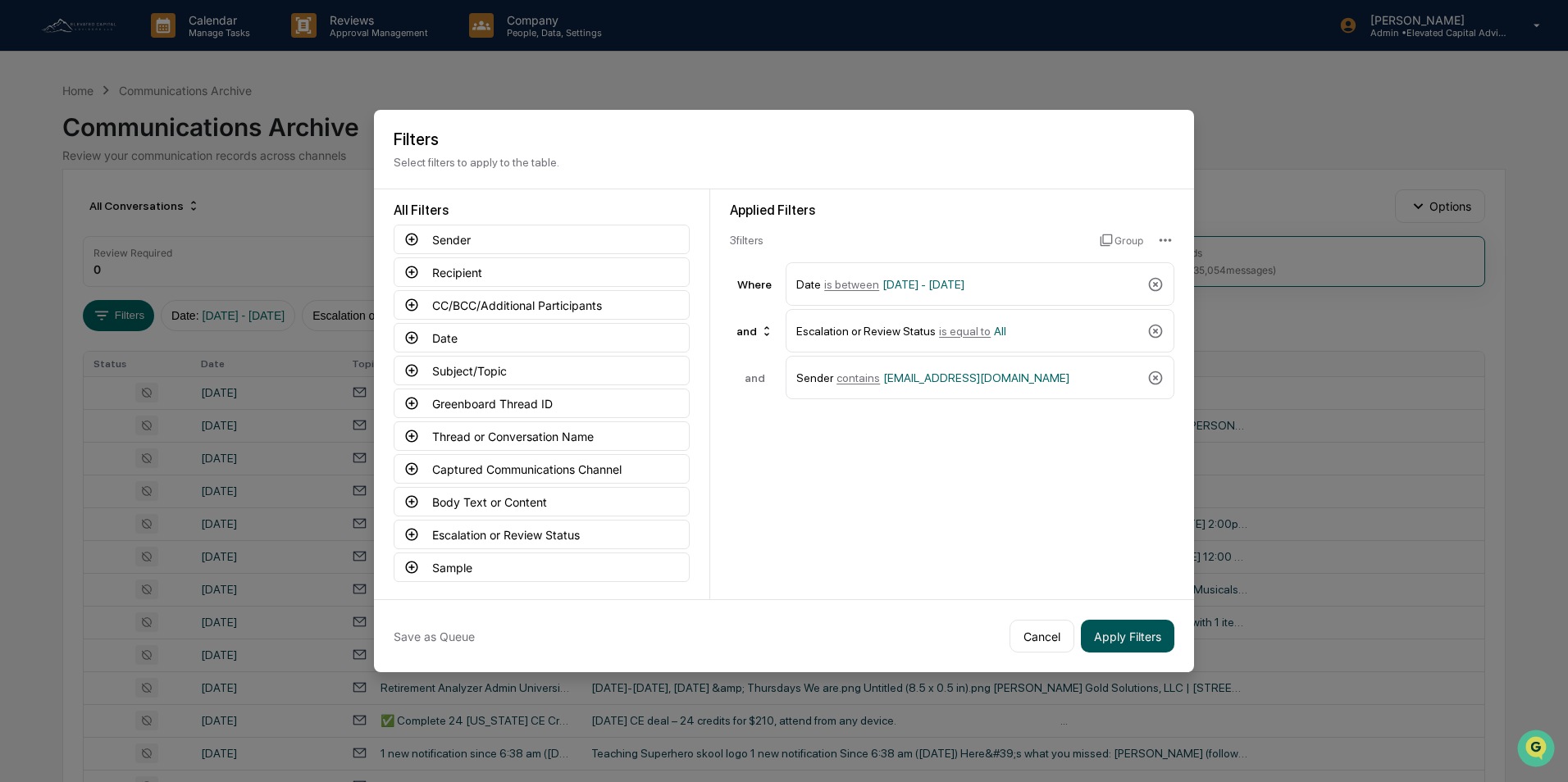
click at [1112, 639] on button "Apply Filters" at bounding box center [1127, 637] width 93 height 33
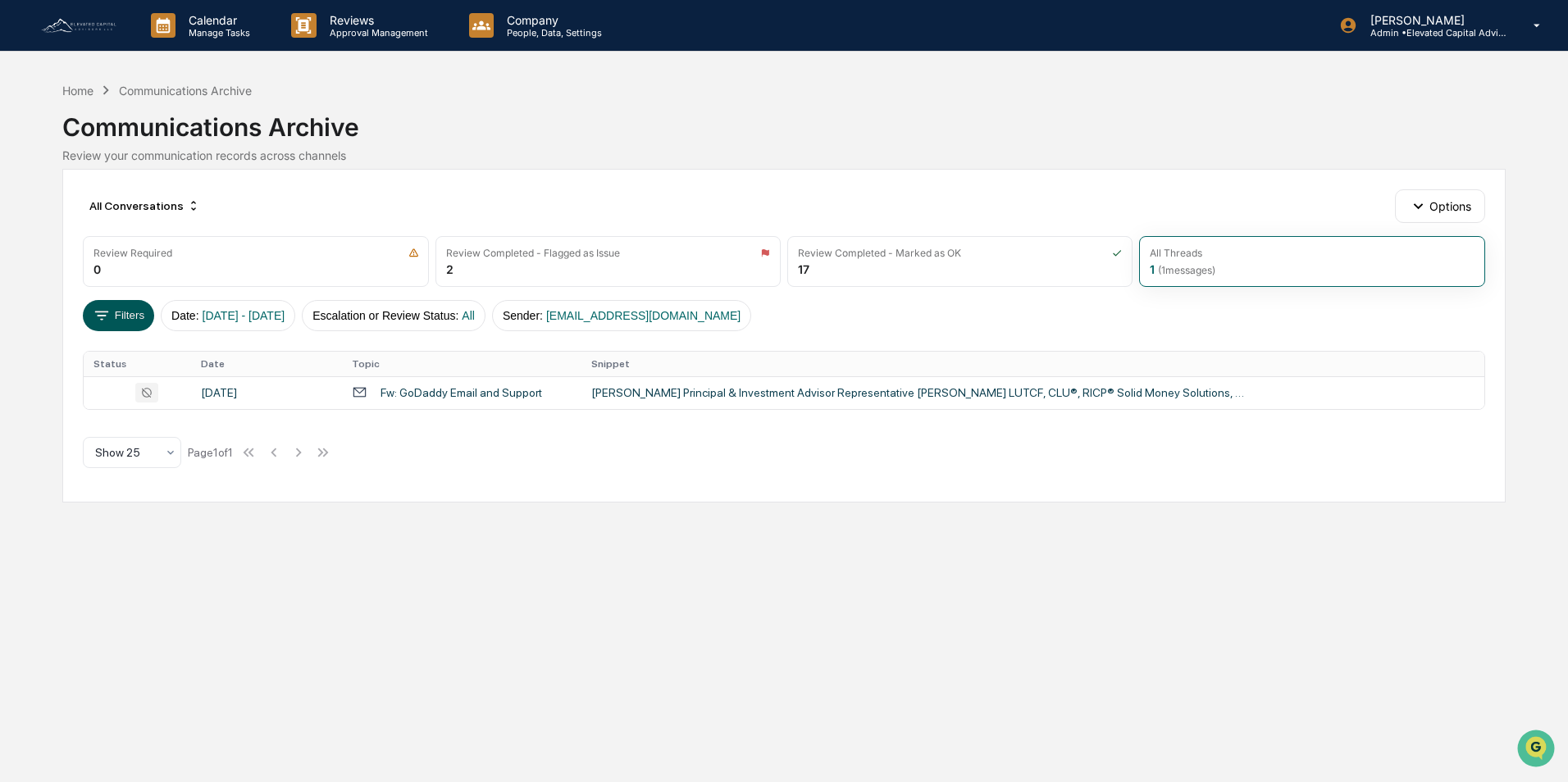
click at [137, 317] on button "Filters" at bounding box center [118, 316] width 71 height 31
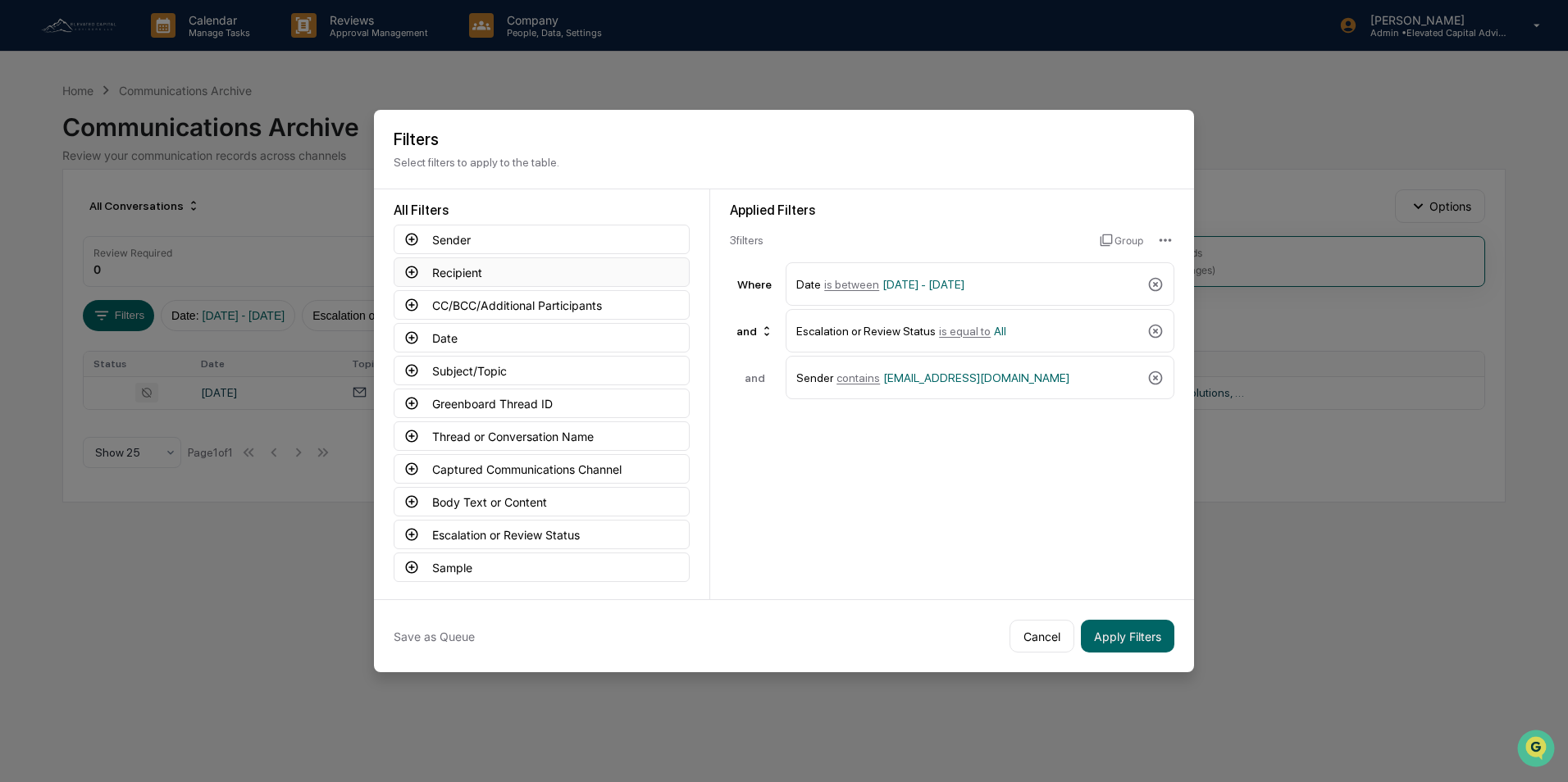
click at [485, 273] on button "Recipient" at bounding box center [541, 272] width 296 height 30
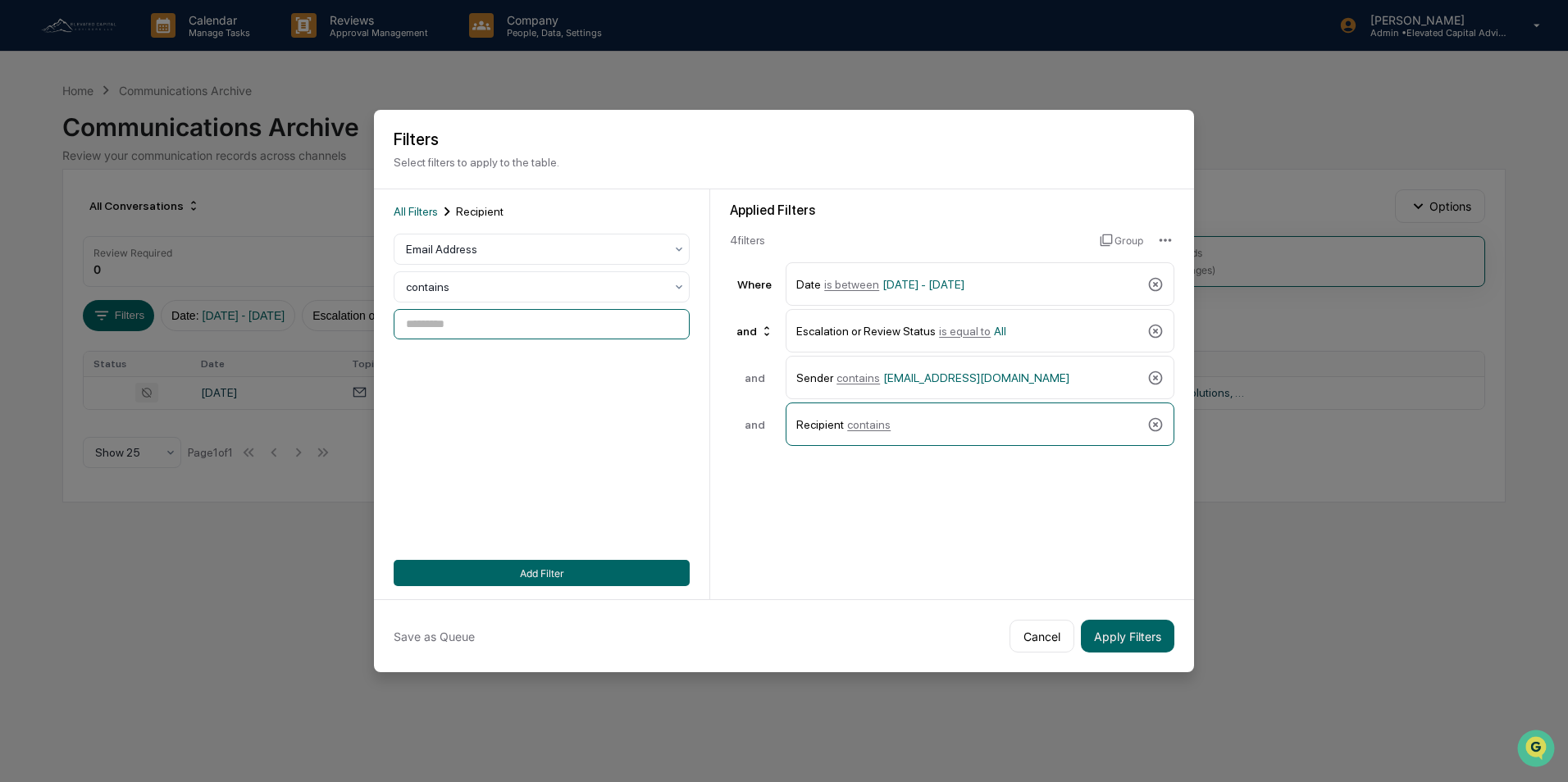
click at [472, 326] on input at bounding box center [541, 325] width 296 height 31
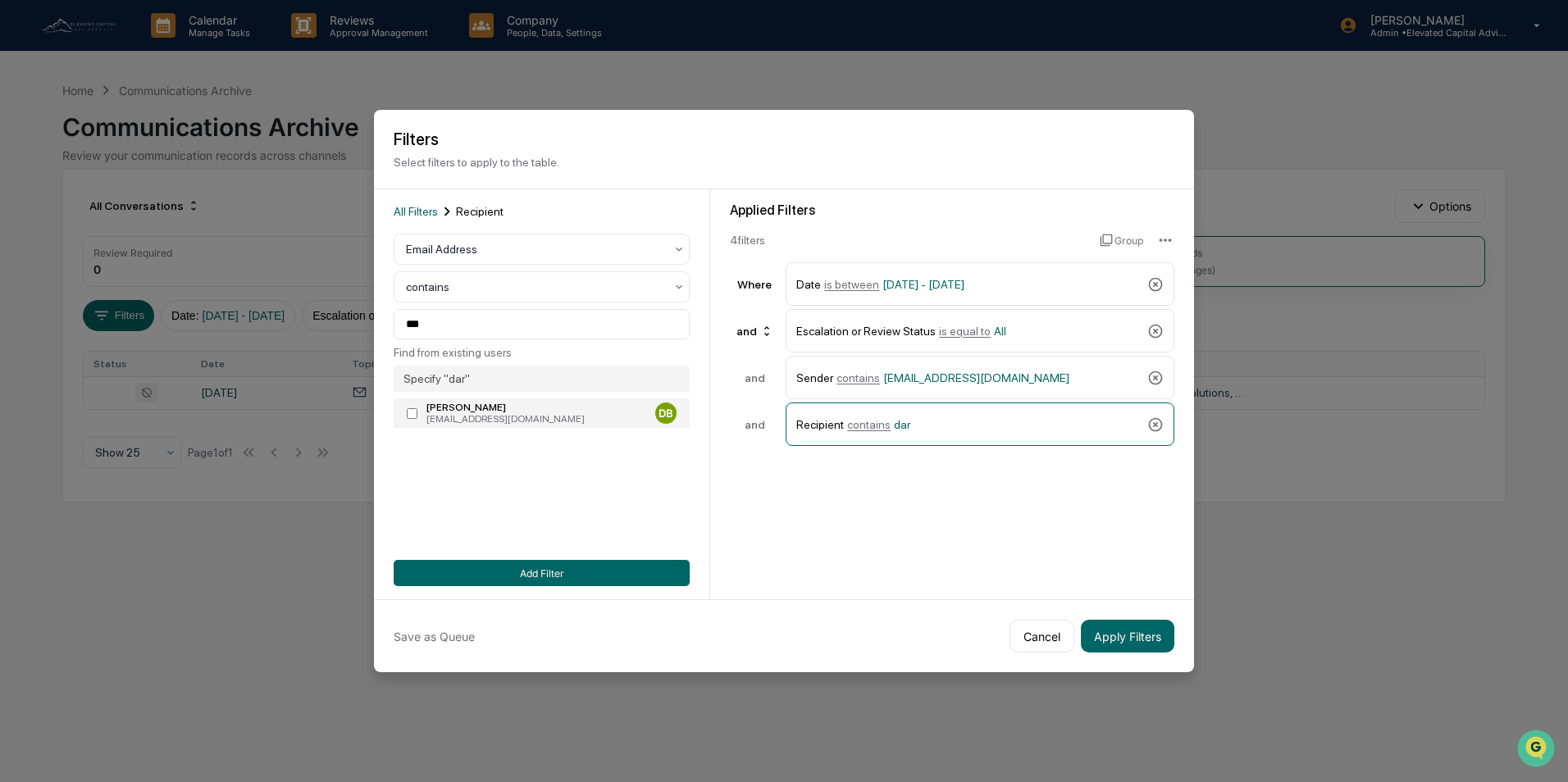
type input "**********"
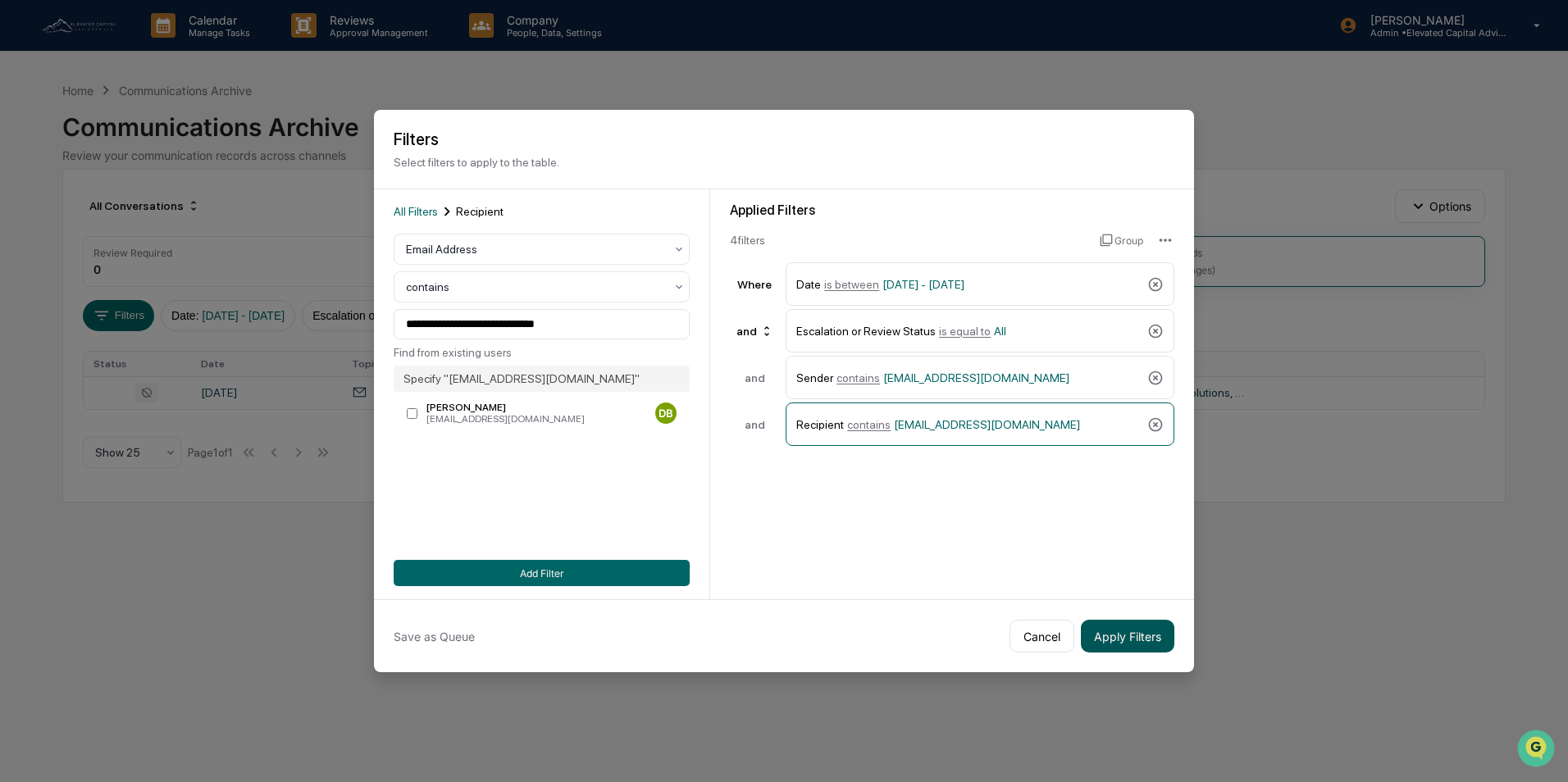
click at [1137, 644] on button "Apply Filters" at bounding box center [1127, 637] width 93 height 33
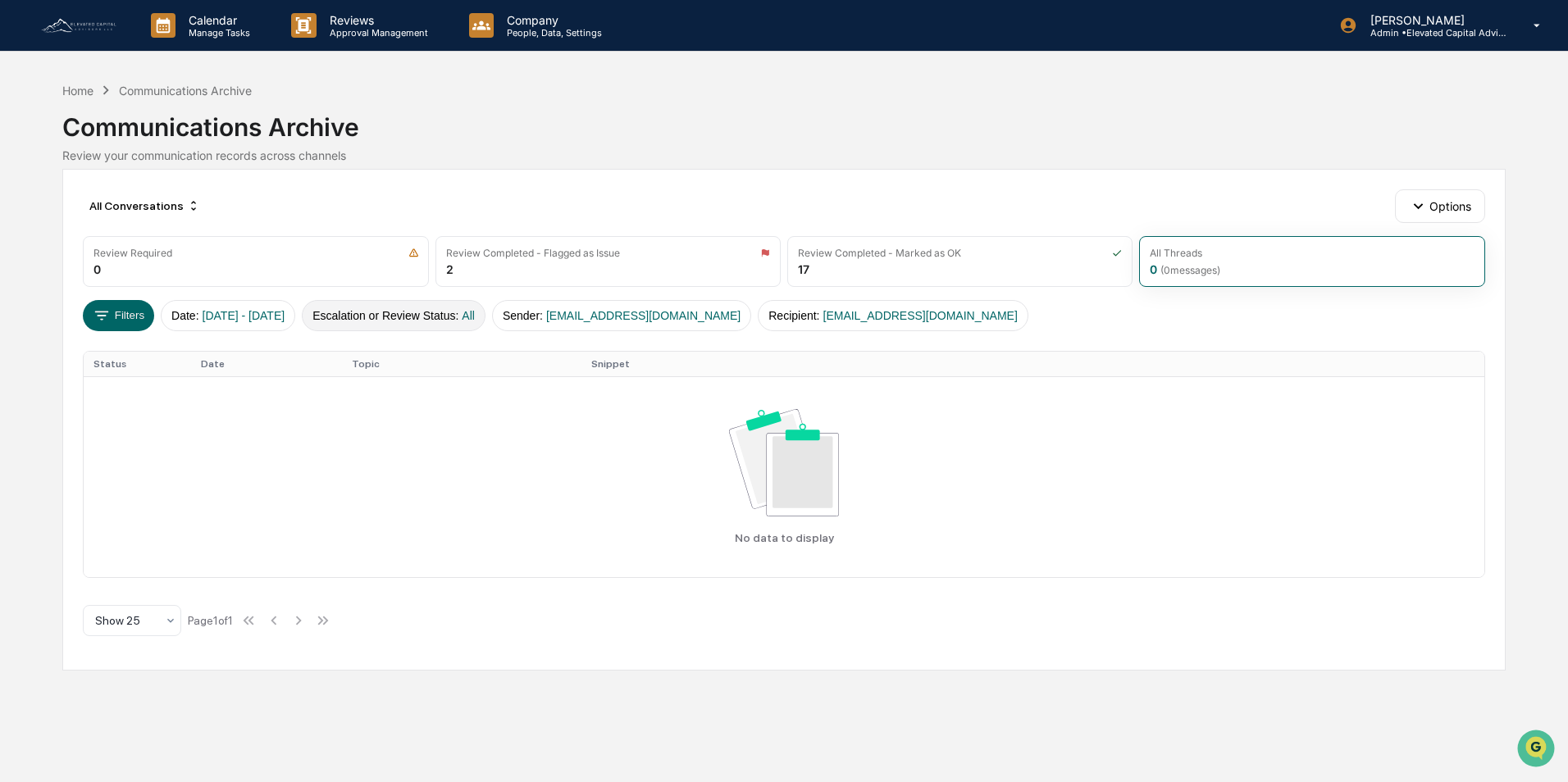
click at [423, 314] on button "Escalation or Review Status : All" at bounding box center [393, 316] width 184 height 31
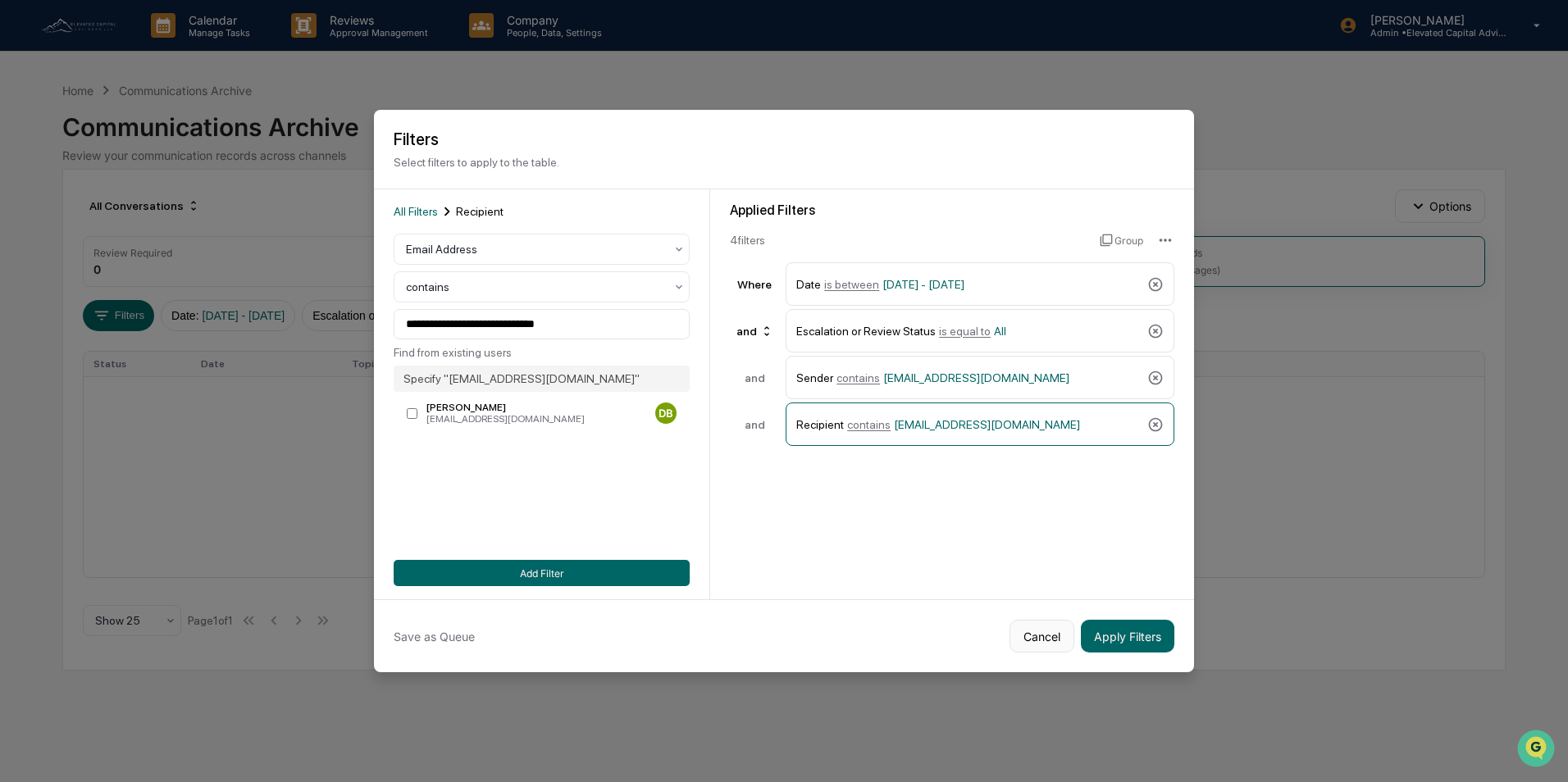
click at [1038, 636] on button "Cancel" at bounding box center [1041, 637] width 65 height 33
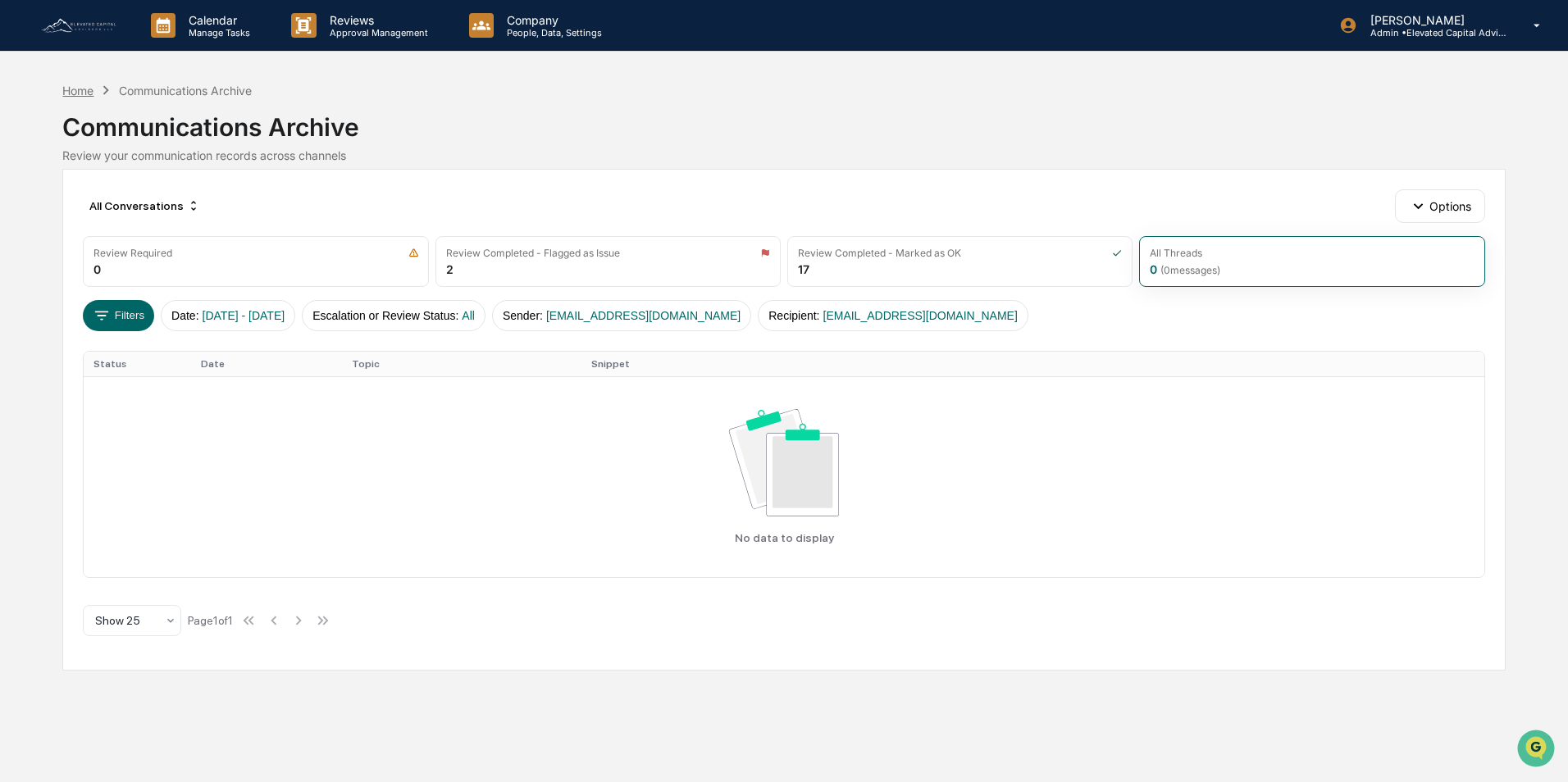
click at [84, 92] on div "Home" at bounding box center [78, 91] width 31 height 13
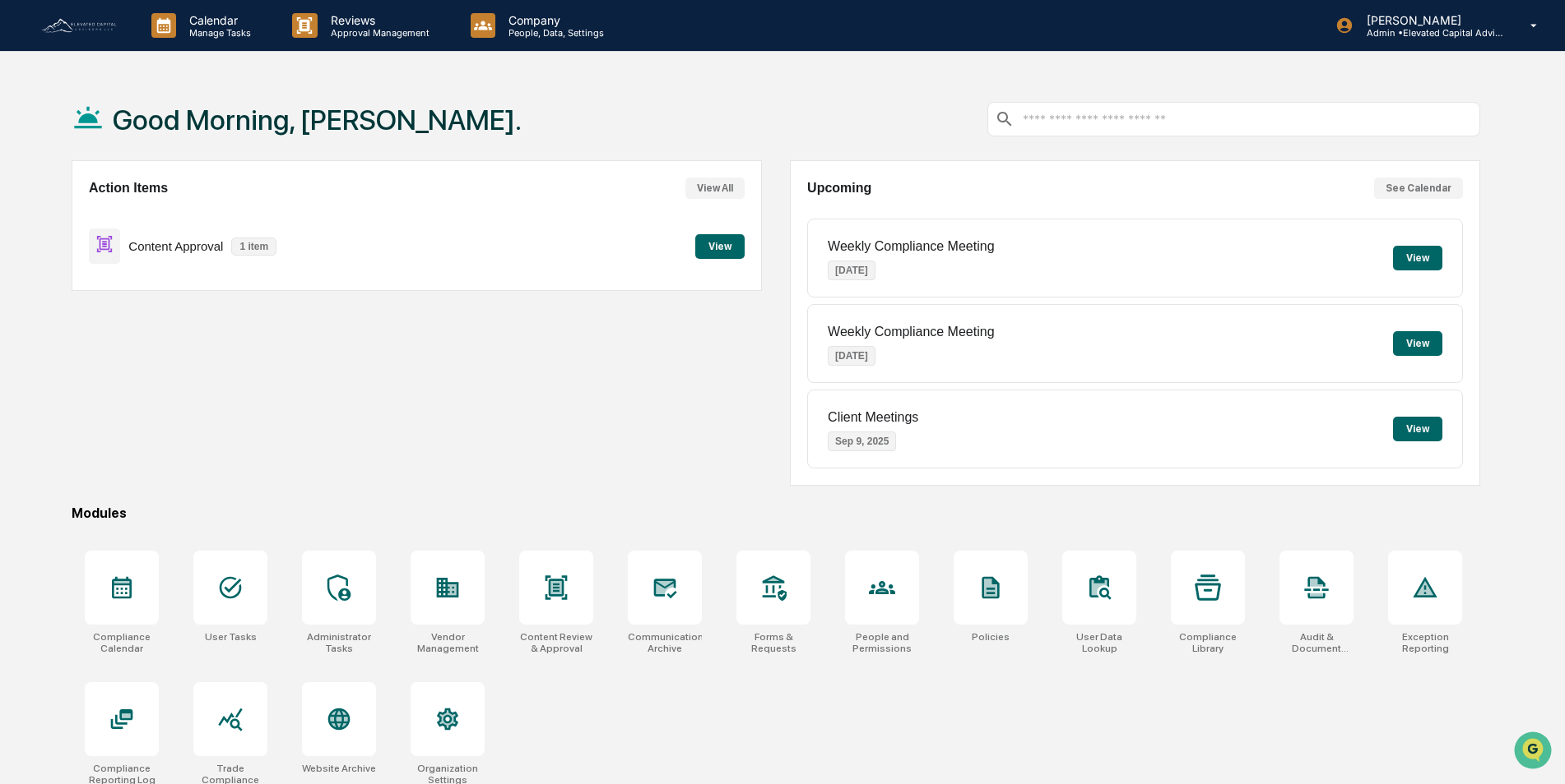
click at [713, 243] on button "View" at bounding box center [720, 247] width 49 height 25
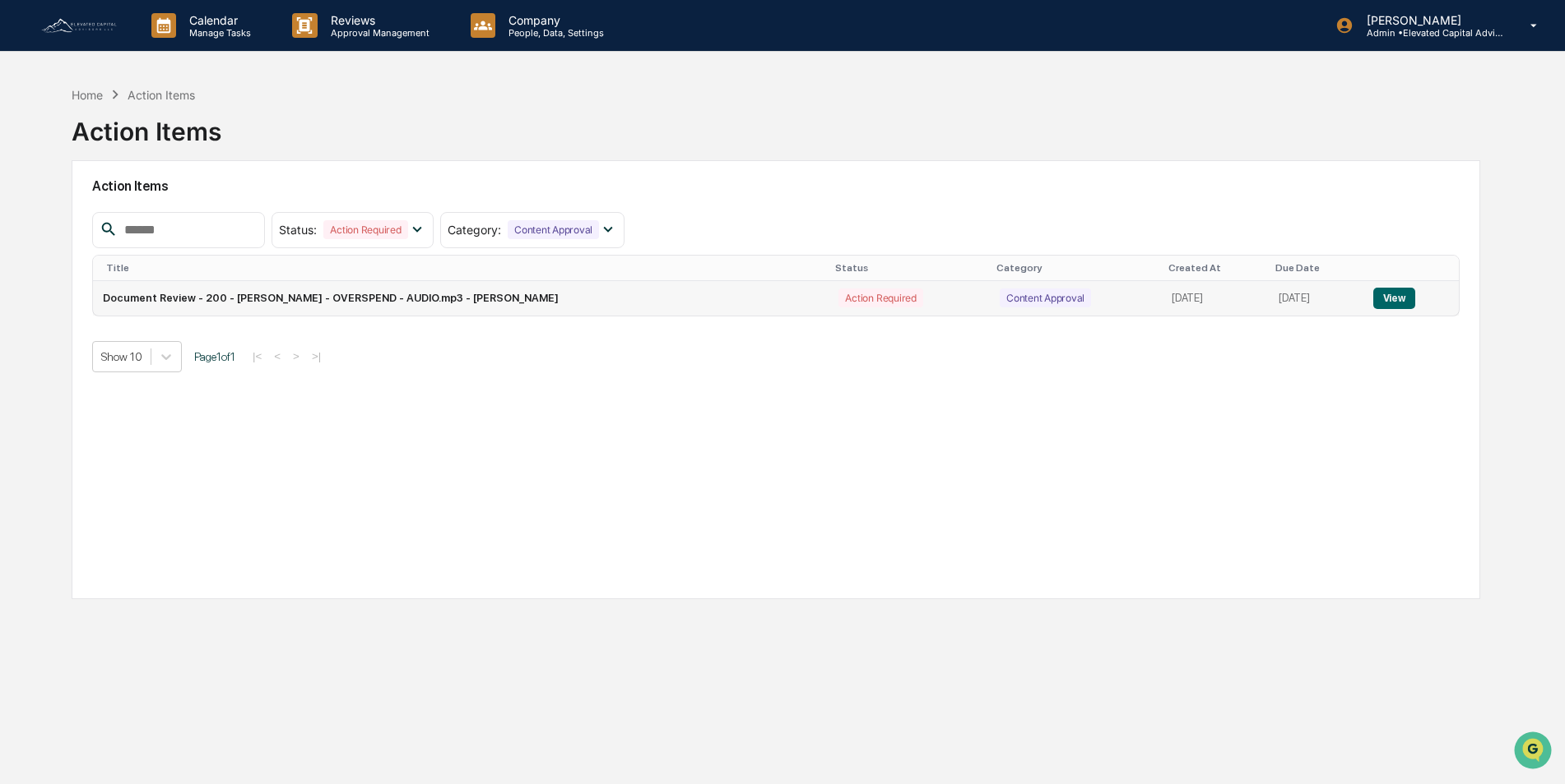
click at [1399, 301] on button "View" at bounding box center [1393, 298] width 42 height 21
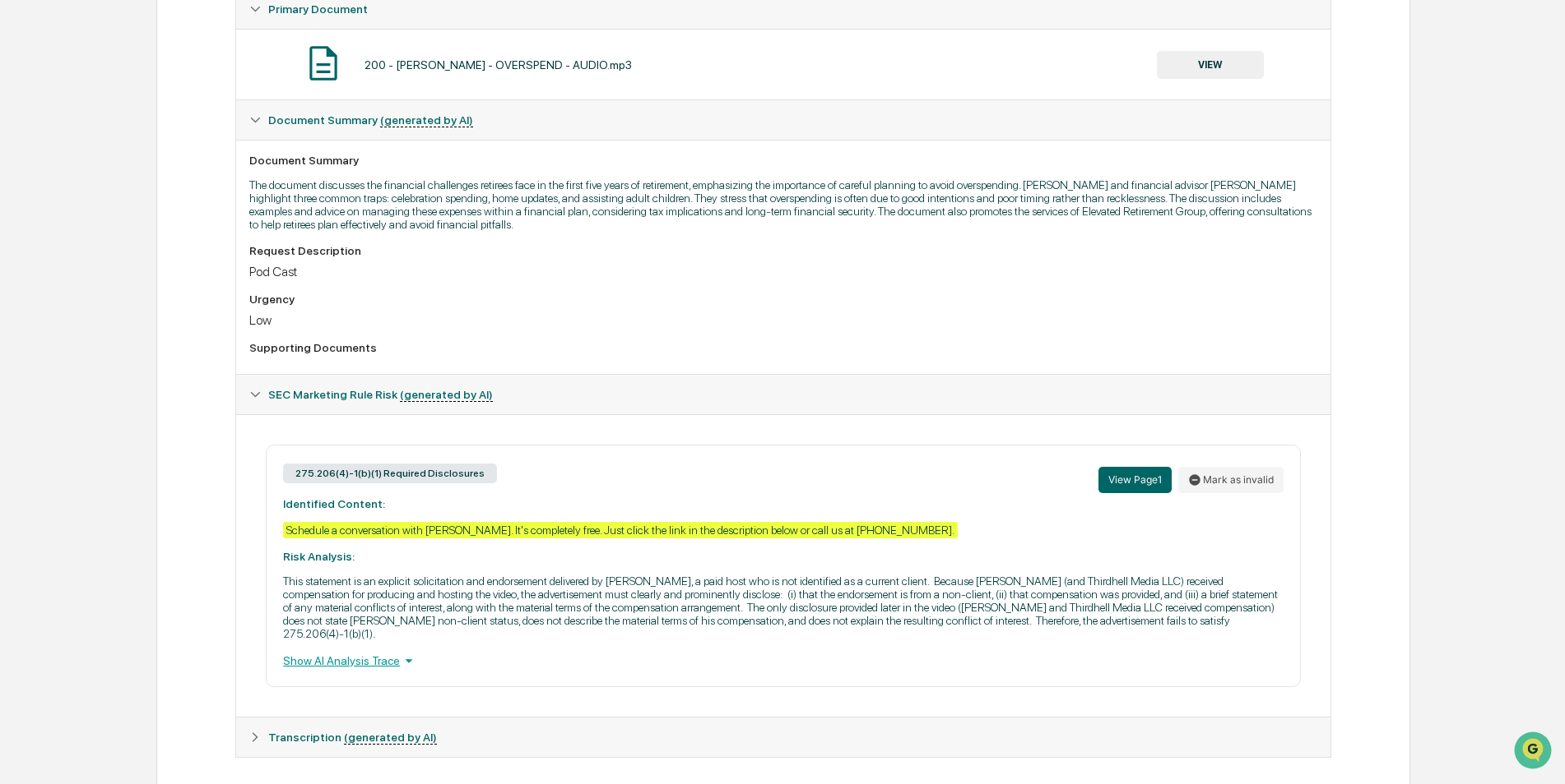
scroll to position [324, 0]
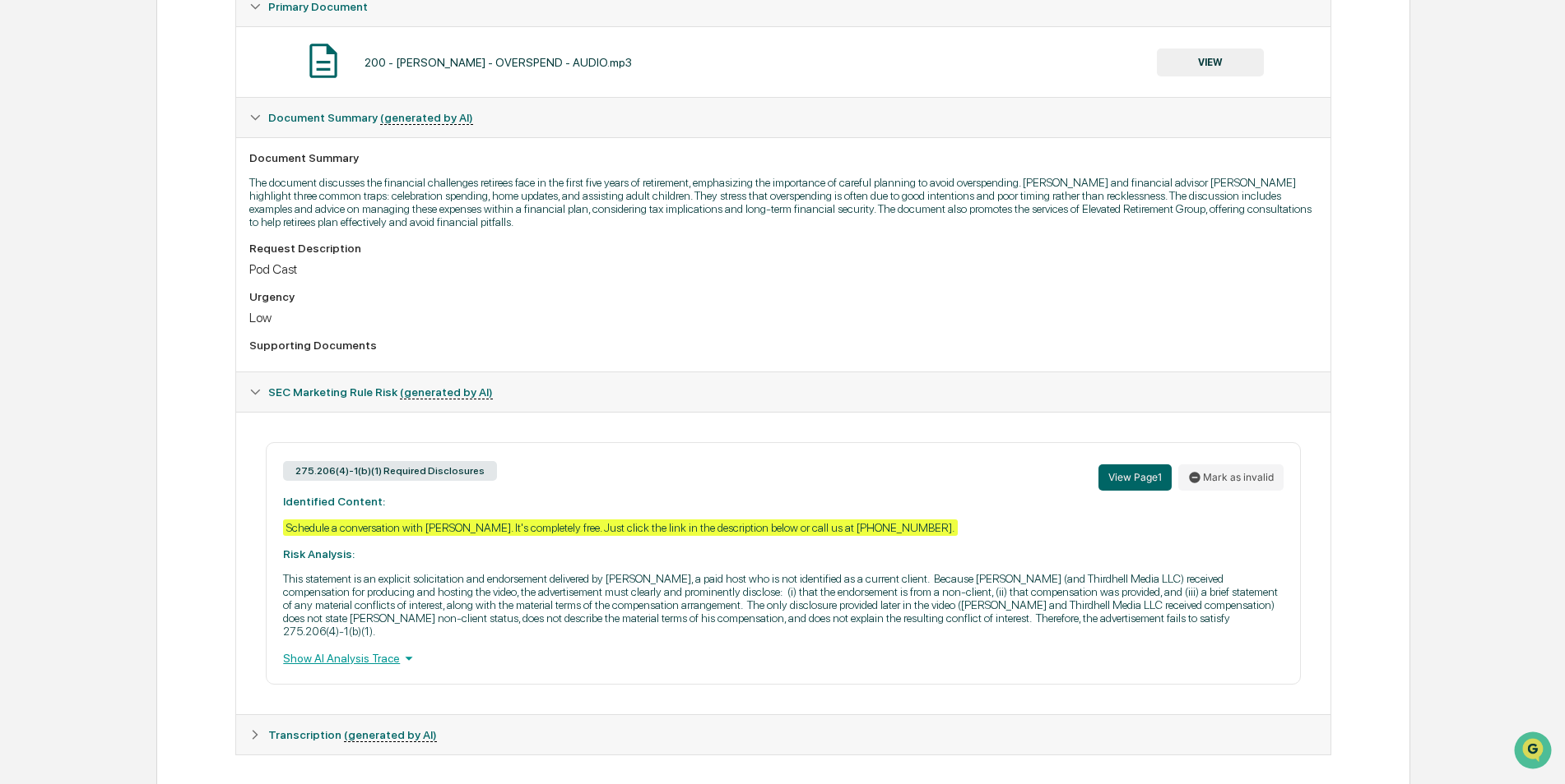
click at [377, 650] on div "Show AI Analysis Trace" at bounding box center [782, 658] width 1000 height 18
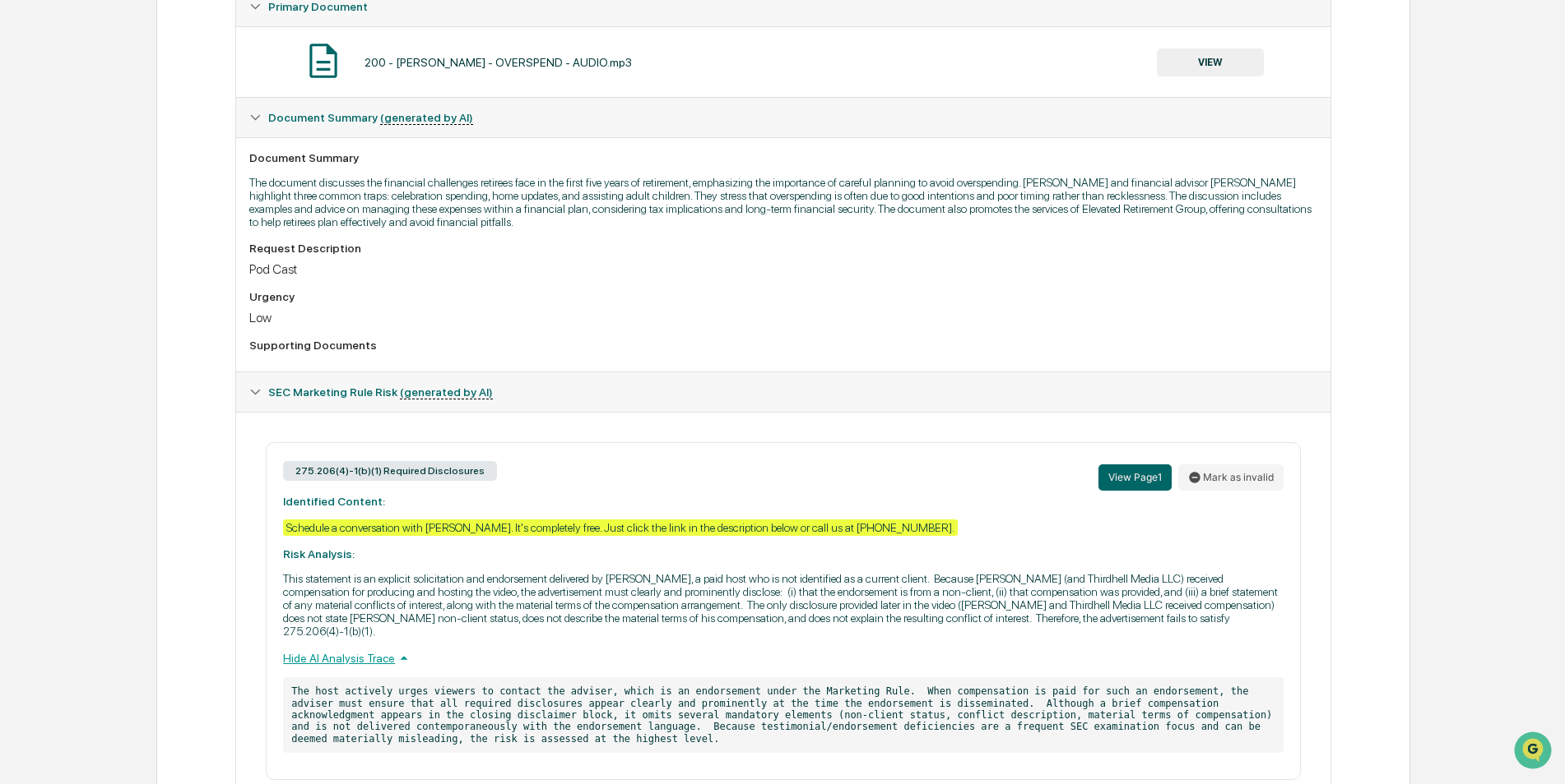
scroll to position [406, 0]
